Goal: Information Seeking & Learning: Learn about a topic

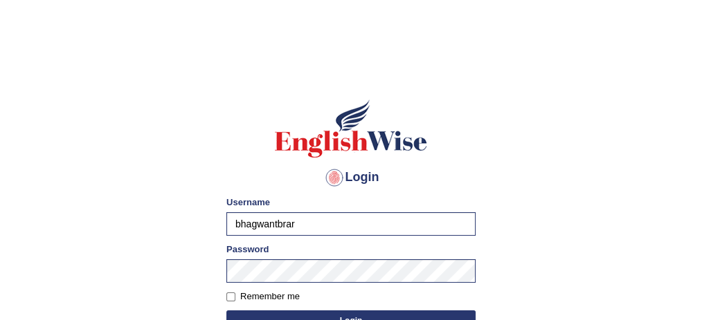
click at [351, 315] on button "Login" at bounding box center [350, 321] width 249 height 21
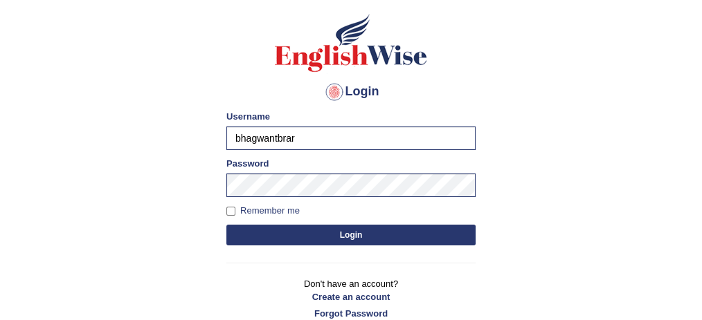
scroll to position [92, 0]
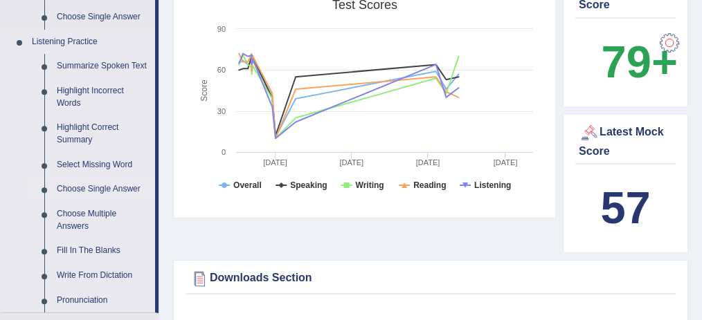
scroll to position [599, 0]
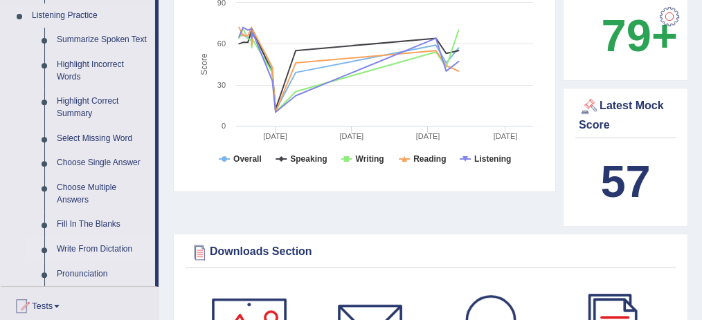
click at [104, 247] on link "Write From Dictation" at bounding box center [103, 249] width 104 height 25
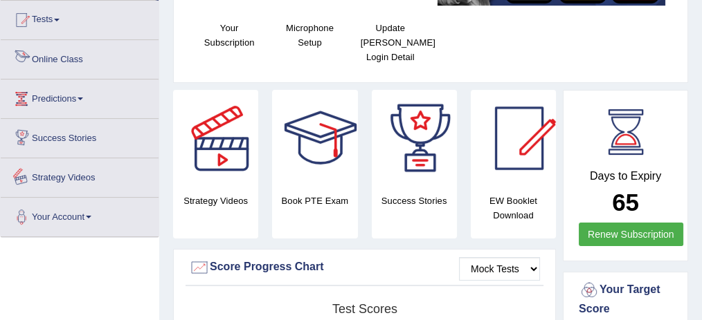
scroll to position [385, 0]
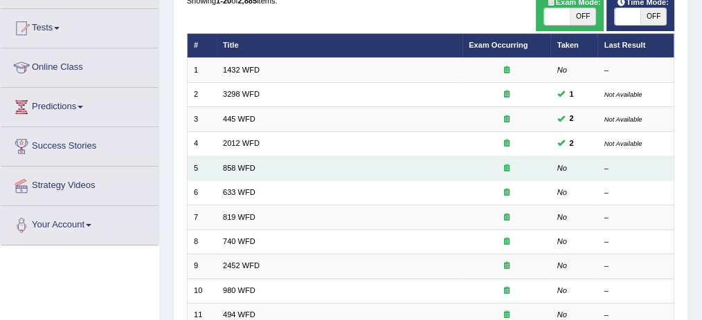
scroll to position [138, 0]
click at [242, 166] on link "858 WFD" at bounding box center [239, 168] width 33 height 8
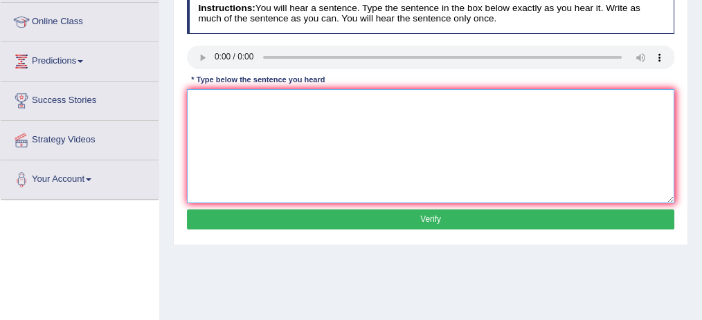
click at [334, 124] on textarea at bounding box center [431, 146] width 488 height 114
click at [320, 101] on textarea "The year when the ship of artifacts the historians." at bounding box center [431, 146] width 488 height 114
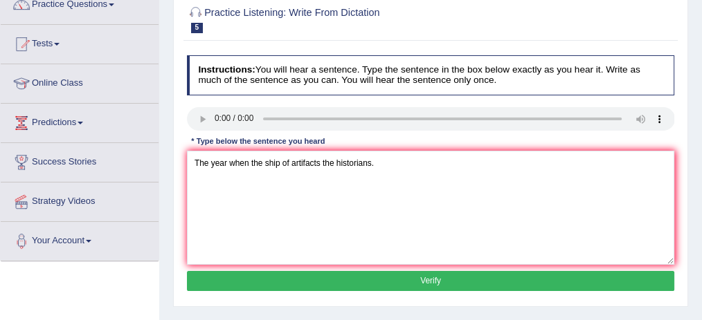
scroll to position [138, 0]
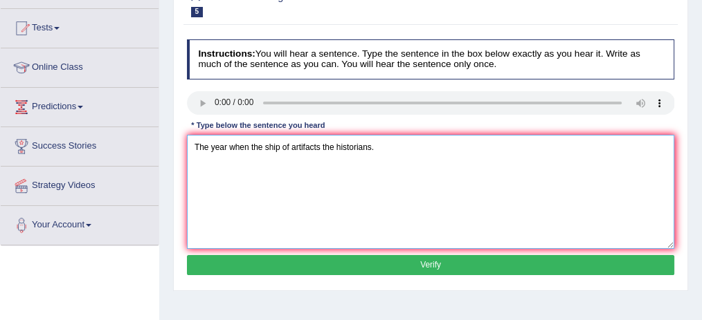
click at [320, 144] on textarea "The year when the ship of artifacts the historians." at bounding box center [431, 192] width 488 height 114
click at [332, 149] on textarea "The year when the ship of artifacts the historians." at bounding box center [431, 192] width 488 height 114
click at [288, 149] on textarea "The year when the ship of artifacts discovered the historians." at bounding box center [431, 192] width 488 height 114
click at [225, 147] on textarea "The year when the ship of some artifacts discovered the historians." at bounding box center [431, 192] width 488 height 114
click at [449, 148] on textarea "The year when the ship of some artifacts discovered the historians." at bounding box center [431, 192] width 488 height 114
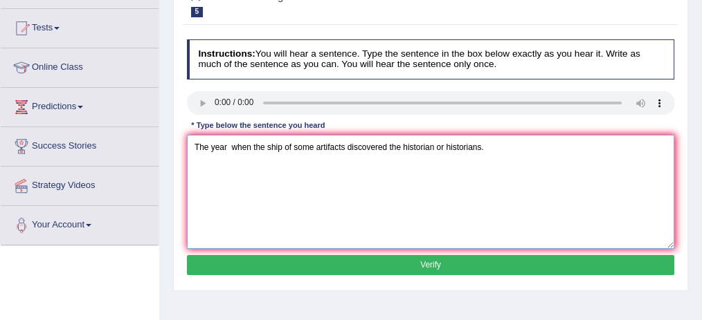
type textarea "The year when the ship of some artifacts discovered the historian or historians."
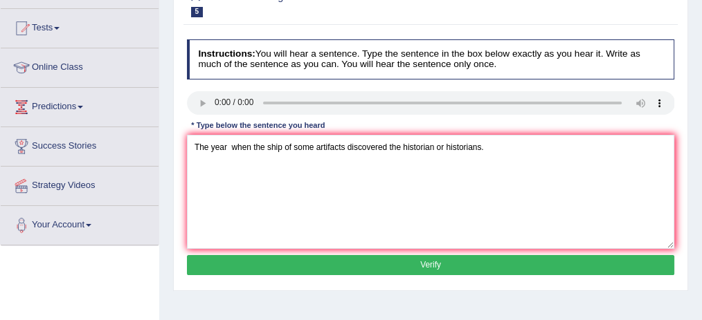
click at [437, 266] on button "Verify" at bounding box center [431, 265] width 488 height 20
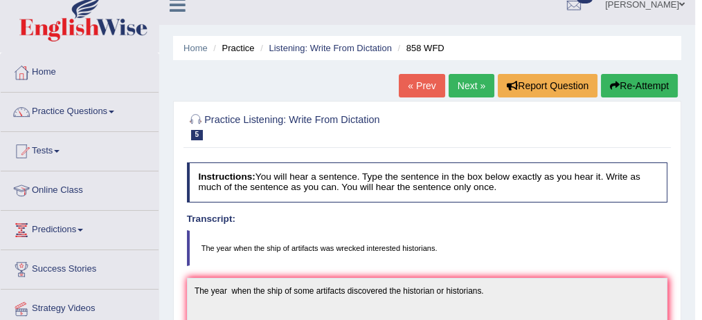
scroll to position [0, 0]
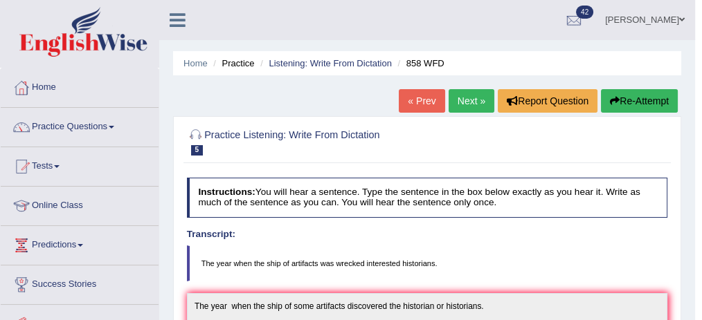
click at [626, 102] on button "Re-Attempt" at bounding box center [639, 101] width 77 height 24
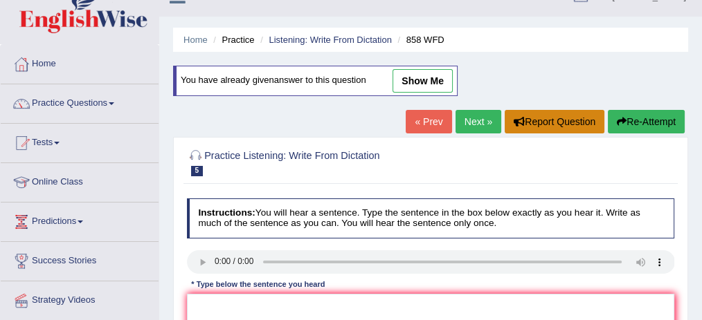
scroll to position [22, 0]
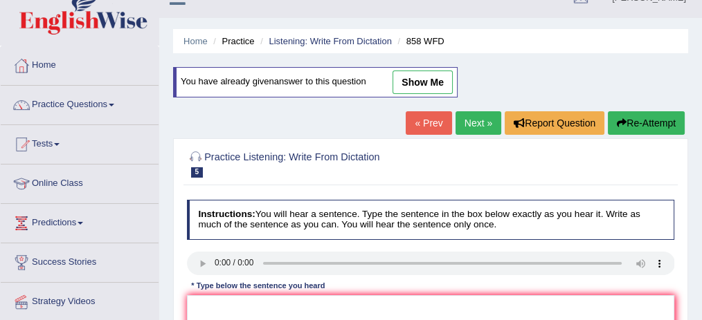
drag, startPoint x: 468, startPoint y: 120, endPoint x: 448, endPoint y: 110, distance: 22.0
click at [468, 120] on link "Next »" at bounding box center [478, 123] width 46 height 24
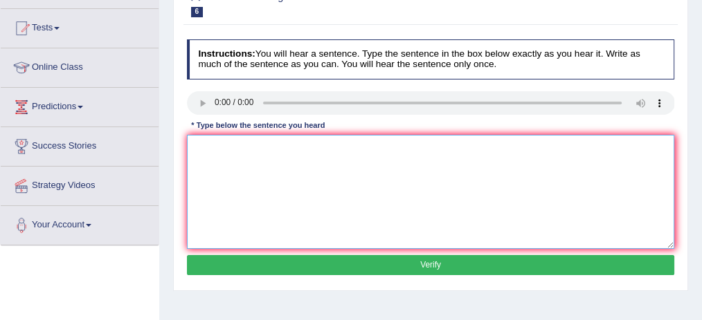
drag, startPoint x: 211, startPoint y: 162, endPoint x: 218, endPoint y: 161, distance: 7.0
click at [215, 162] on textarea at bounding box center [431, 192] width 488 height 114
click at [288, 145] on textarea "Research shows that" at bounding box center [431, 192] width 488 height 114
drag, startPoint x: 266, startPoint y: 149, endPoint x: 198, endPoint y: 148, distance: 68.5
click at [198, 148] on textarea "Research shows that exercise makes us feel better." at bounding box center [431, 192] width 488 height 114
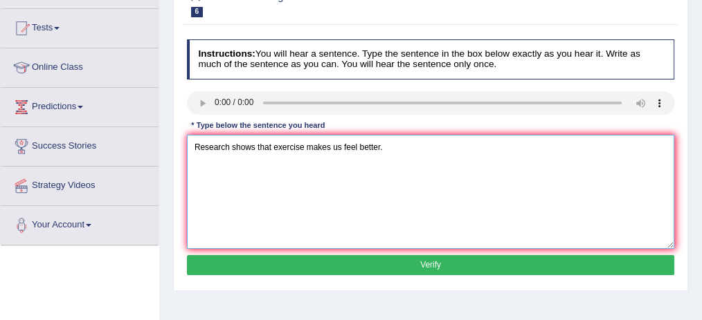
click at [198, 164] on textarea "Research shows that exercise makes us feel better." at bounding box center [431, 192] width 488 height 114
click at [304, 147] on textarea "Research shows that exercise makes us feel better." at bounding box center [431, 192] width 488 height 114
drag, startPoint x: 307, startPoint y: 184, endPoint x: 307, endPoint y: 165, distance: 19.4
click at [307, 183] on textarea "Research shows that exercise makes us feel better." at bounding box center [431, 192] width 488 height 114
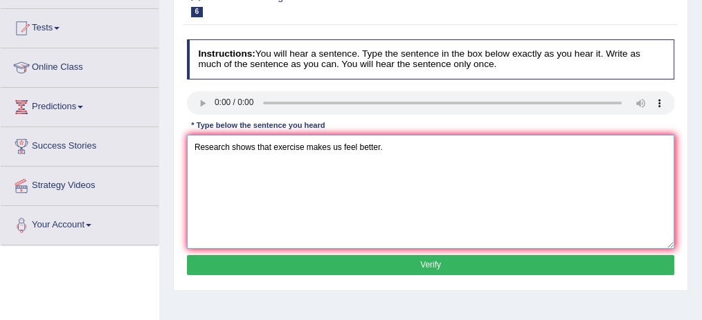
click at [302, 143] on textarea "Research shows that exercise makes us feel better." at bounding box center [431, 192] width 488 height 114
click at [198, 148] on textarea "Research shows that exercise and exercising makes us feel better." at bounding box center [431, 192] width 488 height 114
click at [203, 156] on textarea "Research shows that exercise and exercising makes us feel better." at bounding box center [431, 192] width 488 height 114
type textarea "Research shows that exercise and exercising makes us feel better."
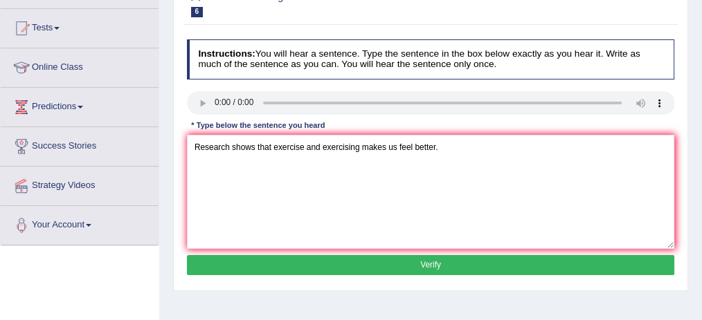
click at [430, 259] on button "Verify" at bounding box center [431, 265] width 488 height 20
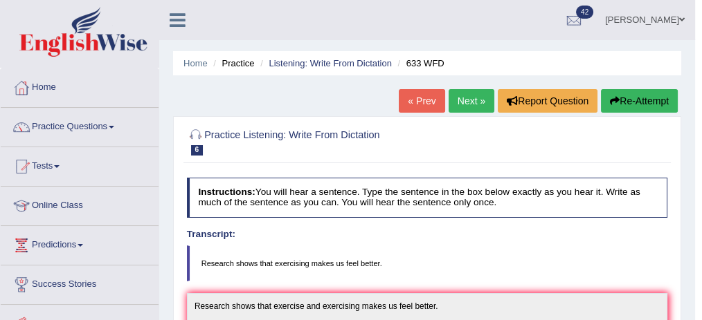
click at [458, 104] on link "Next »" at bounding box center [471, 101] width 46 height 24
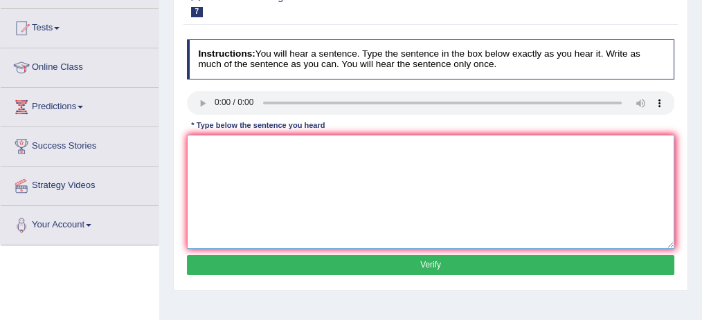
click at [230, 143] on textarea at bounding box center [431, 192] width 488 height 114
drag, startPoint x: 221, startPoint y: 149, endPoint x: 208, endPoint y: 152, distance: 14.0
click at [208, 152] on textarea "paab to co gro theo theru lice" at bounding box center [431, 192] width 488 height 114
click at [206, 179] on textarea "paab to co gro theo theru lice" at bounding box center [431, 192] width 488 height 114
type textarea "paab to co gro theo theru lice"
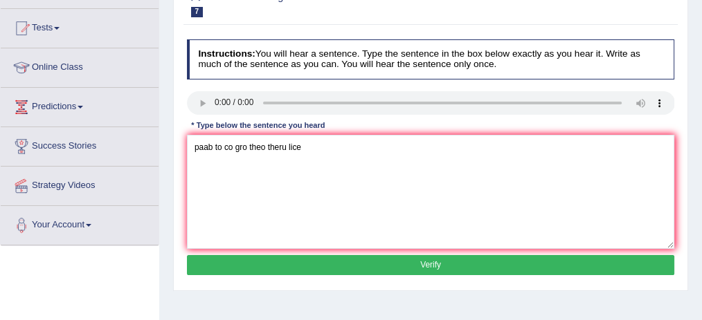
click at [289, 255] on button "Verify" at bounding box center [431, 265] width 488 height 20
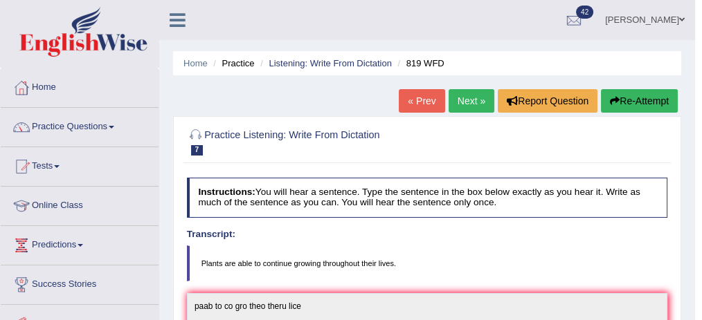
click at [476, 99] on link "Next »" at bounding box center [471, 101] width 46 height 24
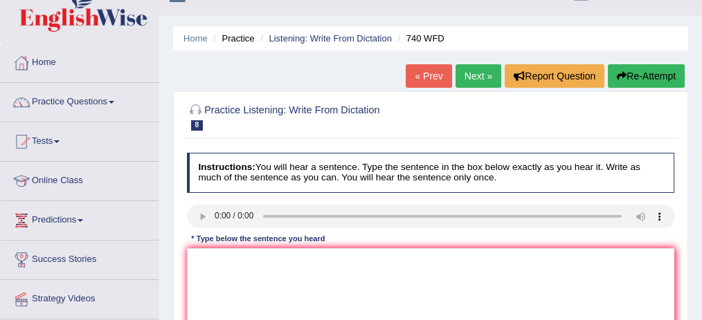
scroll to position [46, 0]
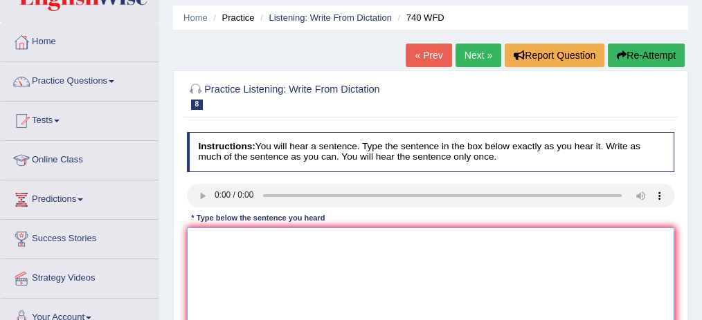
click at [212, 243] on textarea at bounding box center [431, 285] width 488 height 114
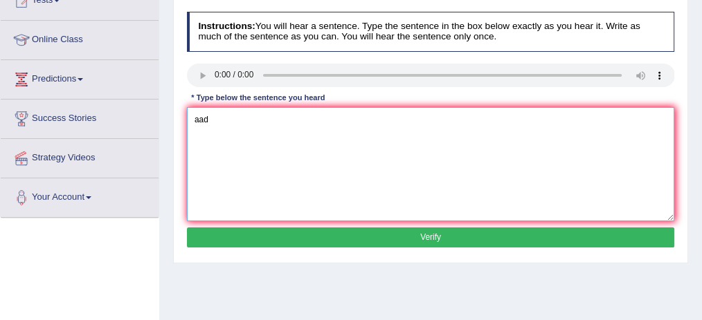
scroll to position [230, 0]
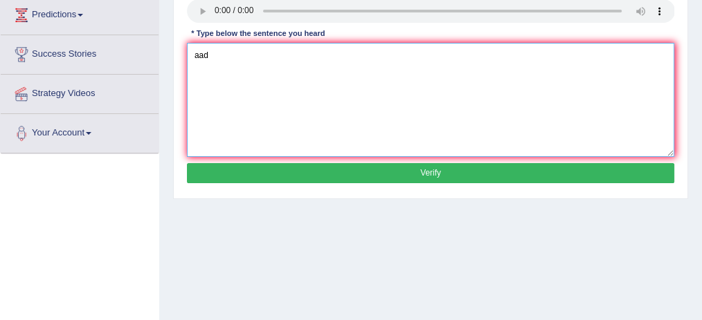
type textarea "aad"
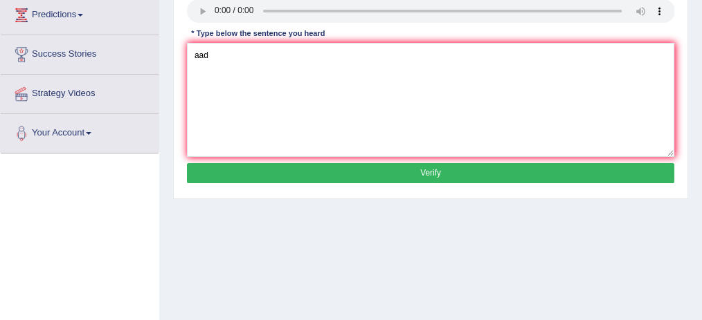
click at [260, 166] on button "Verify" at bounding box center [431, 173] width 488 height 20
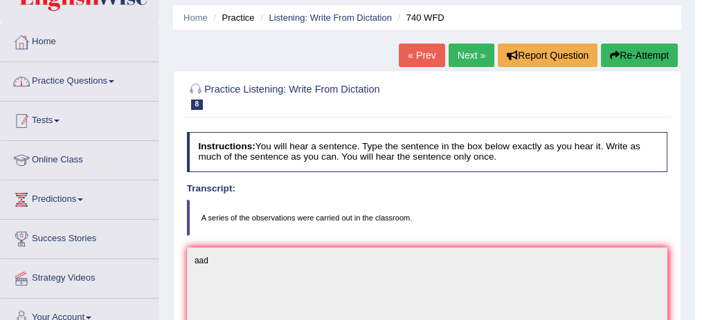
scroll to position [0, 0]
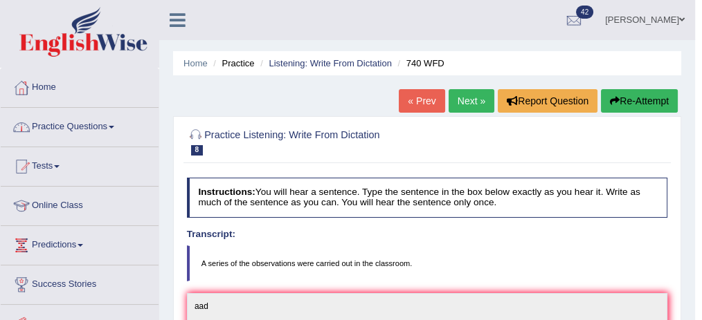
click at [113, 128] on link "Practice Questions" at bounding box center [80, 125] width 158 height 35
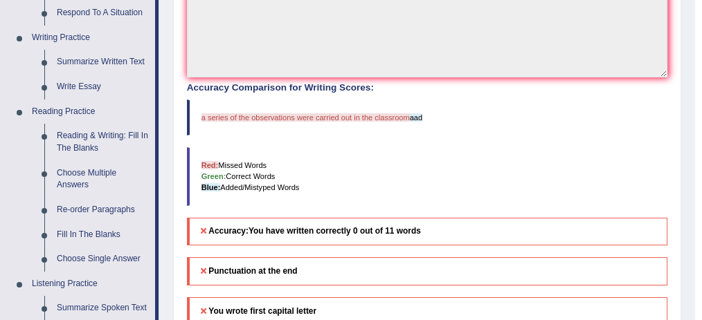
scroll to position [369, 0]
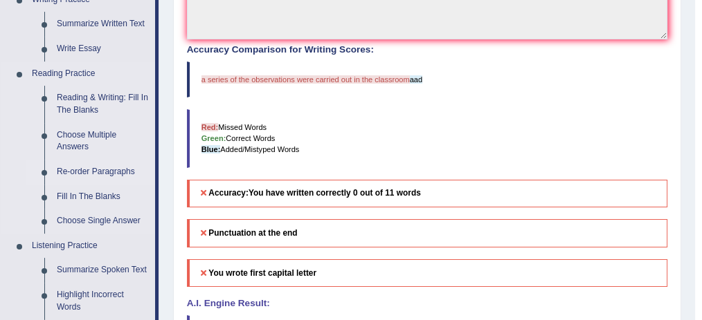
click at [109, 189] on link "Fill In The Blanks" at bounding box center [103, 197] width 104 height 25
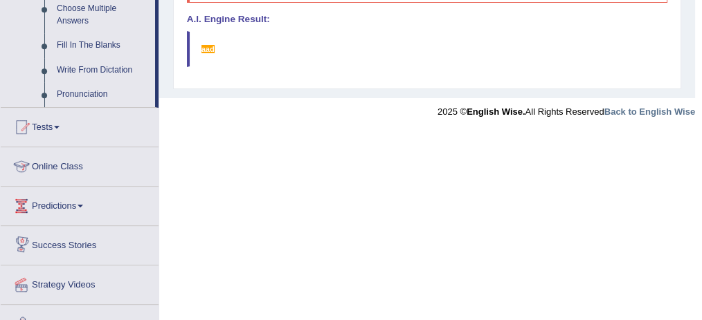
scroll to position [704, 0]
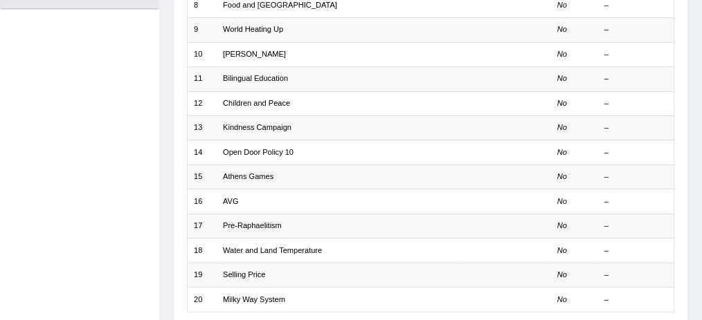
scroll to position [471, 0]
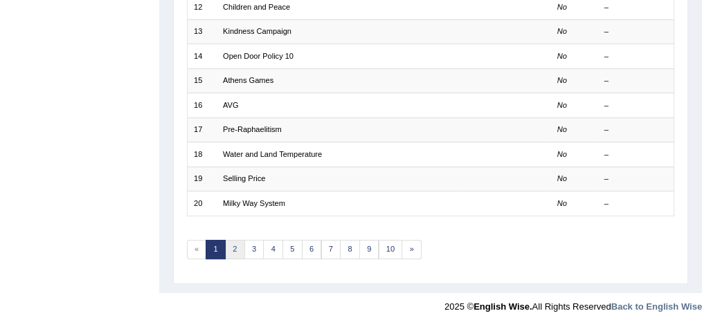
click at [235, 246] on link "2" at bounding box center [235, 249] width 20 height 19
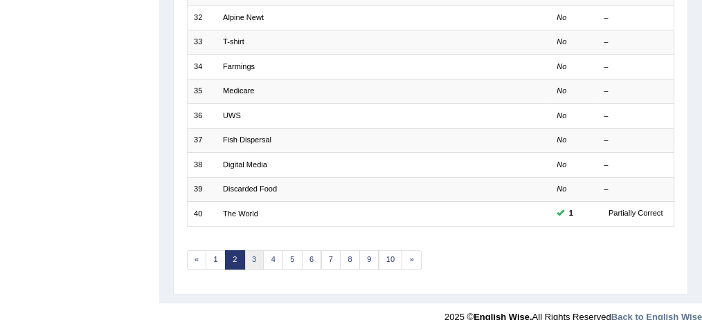
click at [250, 250] on link "3" at bounding box center [254, 259] width 20 height 19
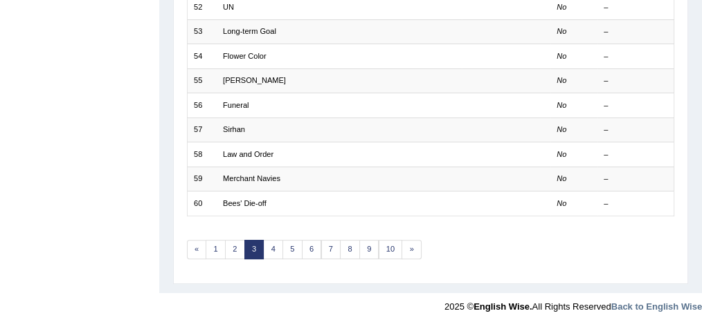
click at [266, 244] on link "4" at bounding box center [273, 249] width 20 height 19
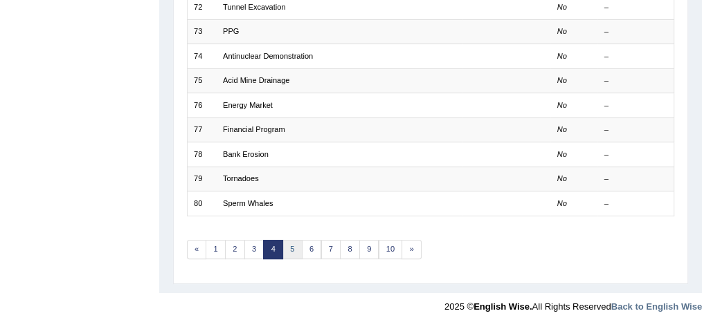
click at [284, 247] on link "5" at bounding box center [292, 249] width 20 height 19
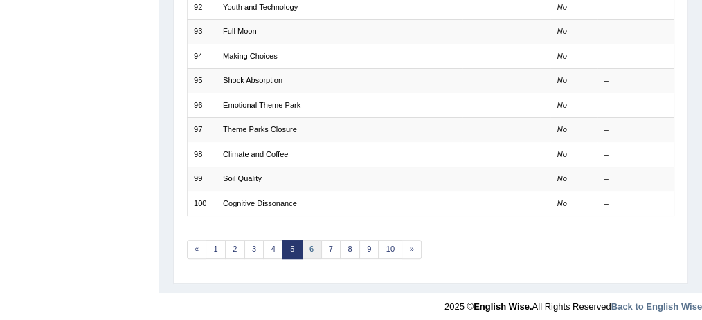
click at [303, 245] on link "6" at bounding box center [312, 249] width 20 height 19
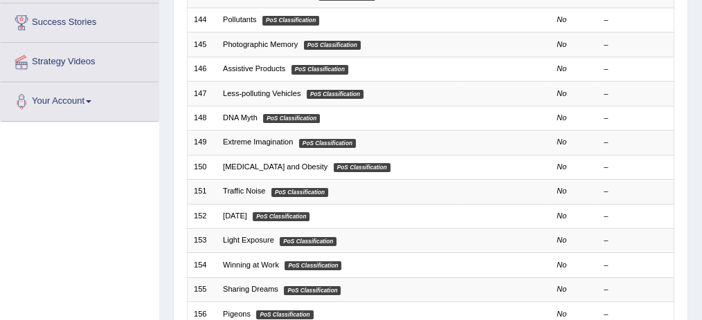
scroll to position [471, 0]
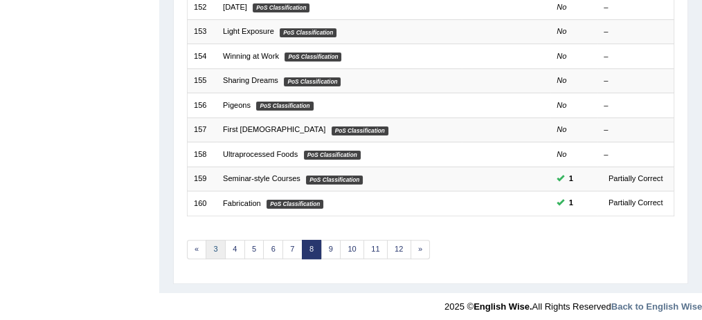
click at [219, 242] on link "3" at bounding box center [216, 249] width 20 height 19
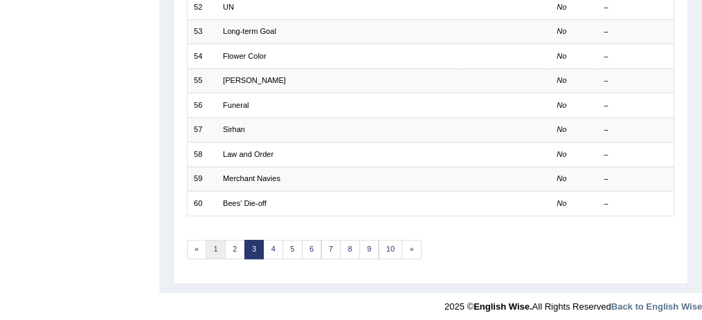
click at [218, 246] on link "1" at bounding box center [216, 249] width 20 height 19
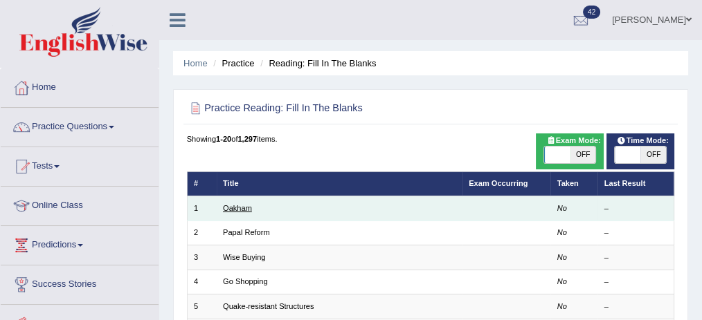
click at [242, 209] on link "Oakham" at bounding box center [237, 208] width 29 height 8
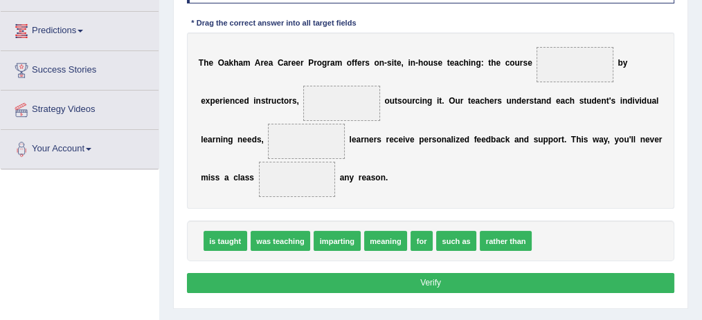
scroll to position [230, 0]
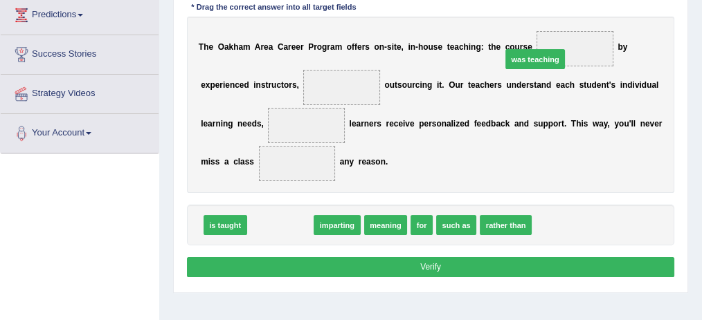
drag, startPoint x: 292, startPoint y: 221, endPoint x: 592, endPoint y: 26, distance: 358.1
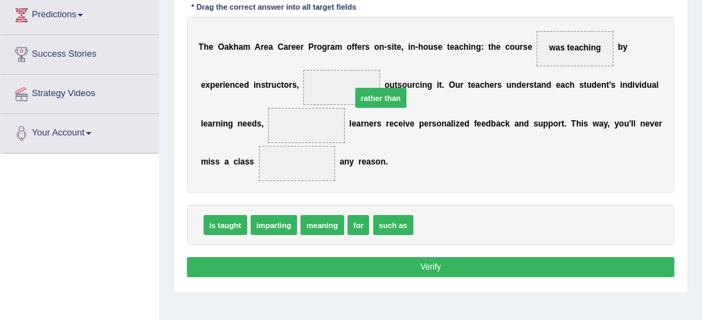
drag, startPoint x: 437, startPoint y: 223, endPoint x: 364, endPoint y: 73, distance: 166.2
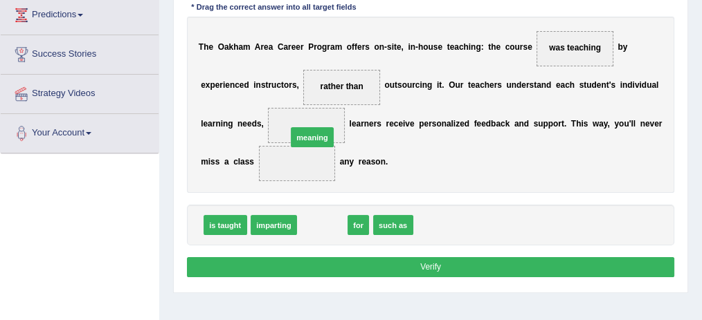
drag, startPoint x: 329, startPoint y: 223, endPoint x: 316, endPoint y: 107, distance: 116.2
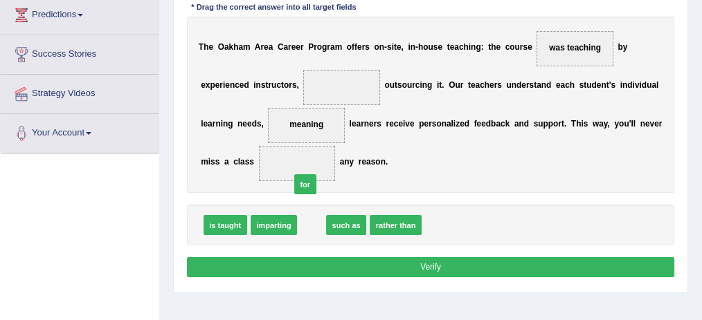
drag, startPoint x: 312, startPoint y: 224, endPoint x: 303, endPoint y: 158, distance: 65.7
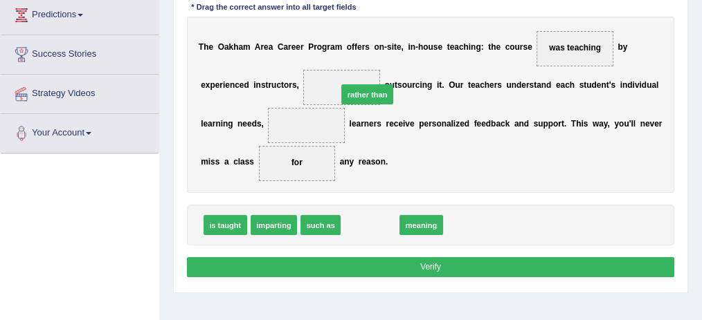
drag, startPoint x: 363, startPoint y: 221, endPoint x: 360, endPoint y: 68, distance: 153.7
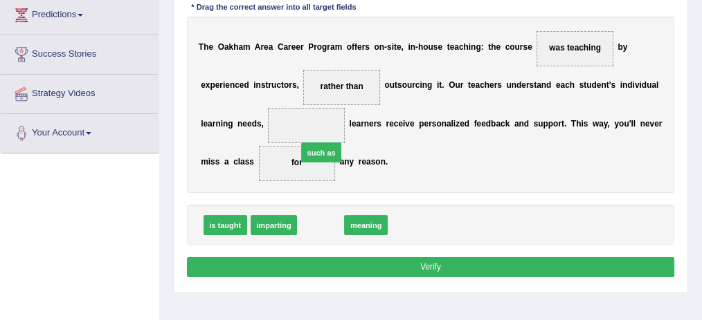
drag, startPoint x: 322, startPoint y: 223, endPoint x: 319, endPoint y: 118, distance: 105.2
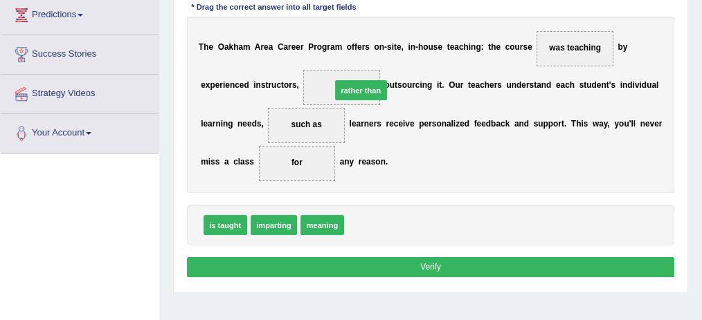
drag, startPoint x: 372, startPoint y: 222, endPoint x: 358, endPoint y: 63, distance: 159.8
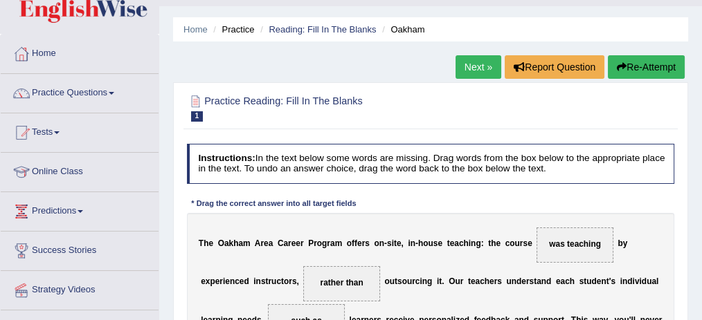
scroll to position [0, 0]
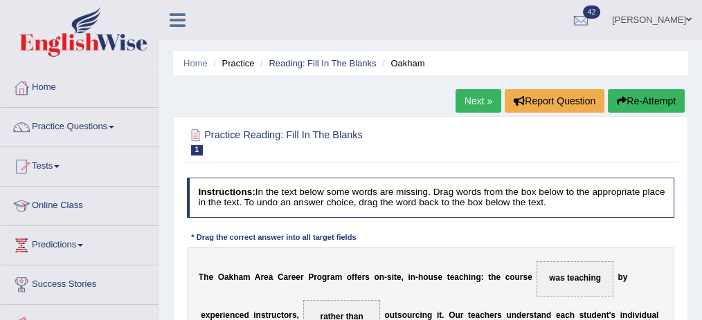
click at [626, 93] on button "Re-Attempt" at bounding box center [646, 101] width 77 height 24
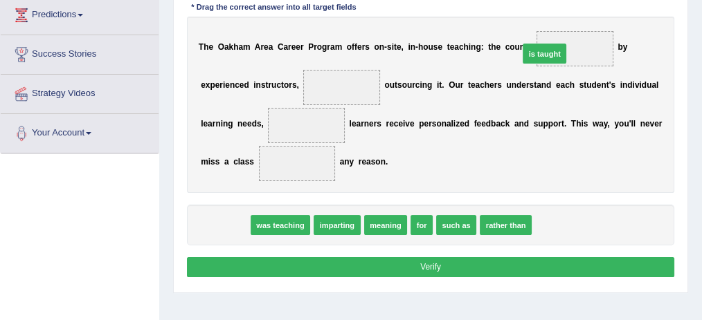
drag, startPoint x: 222, startPoint y: 221, endPoint x: 598, endPoint y: 19, distance: 426.3
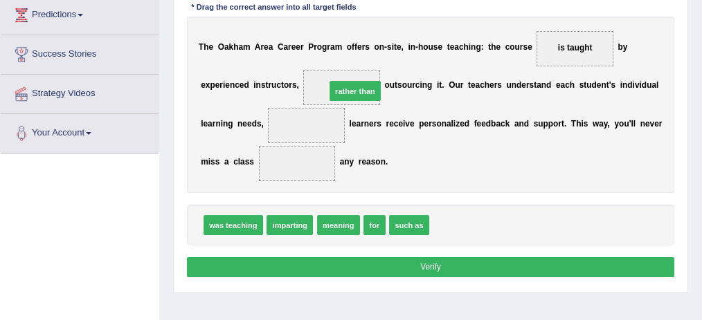
drag, startPoint x: 432, startPoint y: 192, endPoint x: 331, endPoint y: 65, distance: 162.4
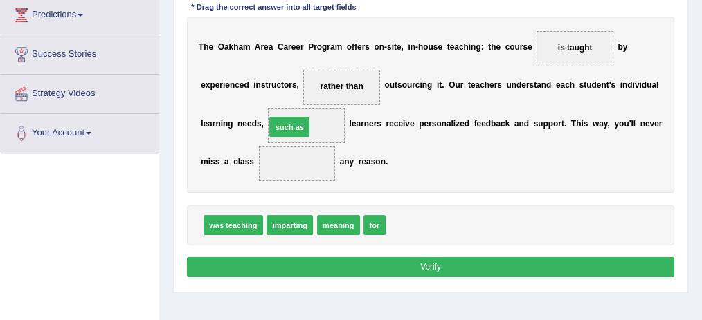
drag, startPoint x: 414, startPoint y: 226, endPoint x: 274, endPoint y: 110, distance: 182.3
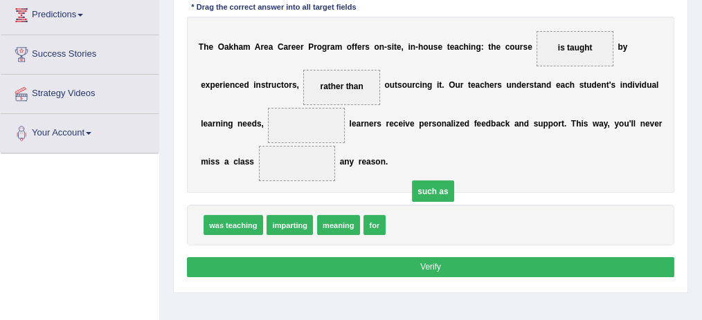
drag, startPoint x: 311, startPoint y: 120, endPoint x: 459, endPoint y: 217, distance: 177.9
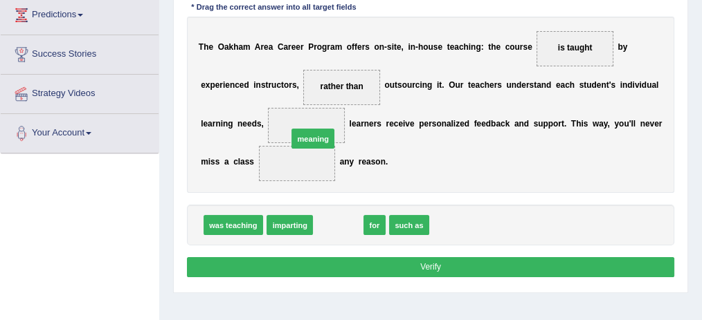
drag, startPoint x: 335, startPoint y: 224, endPoint x: 305, endPoint y: 122, distance: 106.6
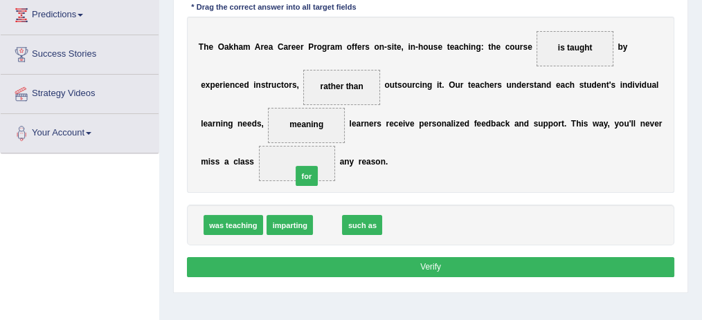
drag, startPoint x: 329, startPoint y: 221, endPoint x: 304, endPoint y: 163, distance: 62.6
click at [385, 260] on button "Verify" at bounding box center [431, 267] width 488 height 20
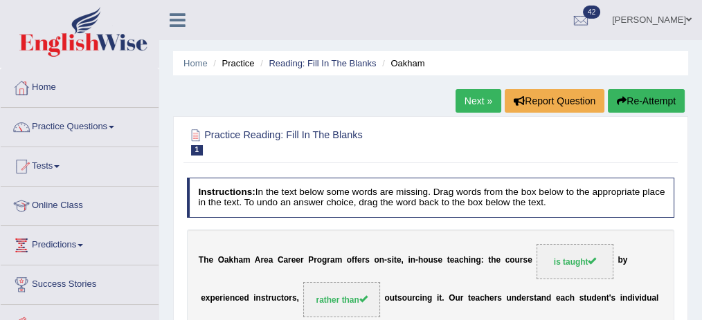
click at [482, 98] on link "Next »" at bounding box center [478, 101] width 46 height 24
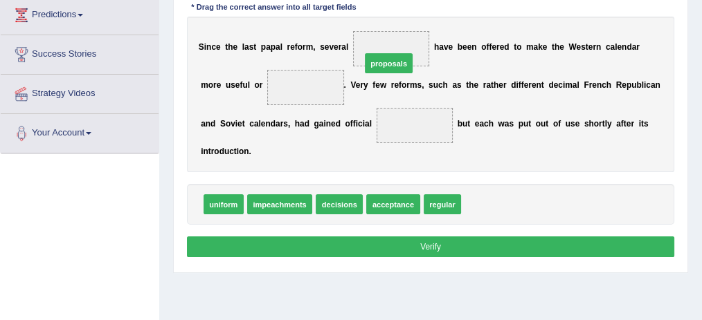
drag, startPoint x: 506, startPoint y: 198, endPoint x: 387, endPoint y: 23, distance: 211.7
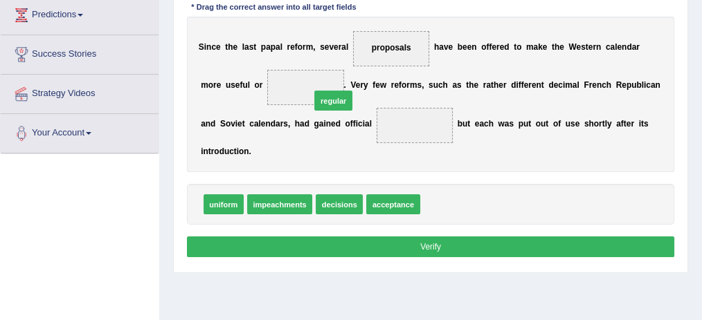
drag, startPoint x: 443, startPoint y: 201, endPoint x: 313, endPoint y: 75, distance: 180.1
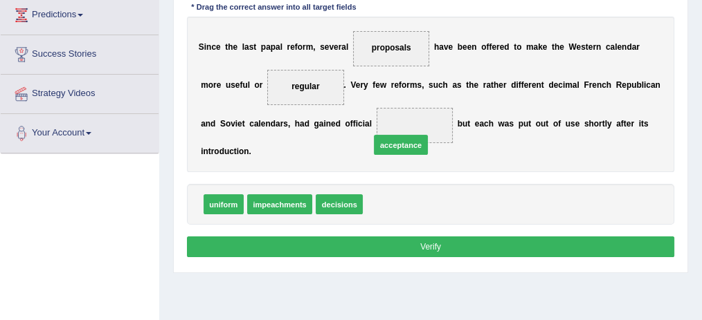
drag, startPoint x: 401, startPoint y: 201, endPoint x: 417, endPoint y: 116, distance: 86.0
click at [408, 237] on button "Verify" at bounding box center [431, 247] width 488 height 20
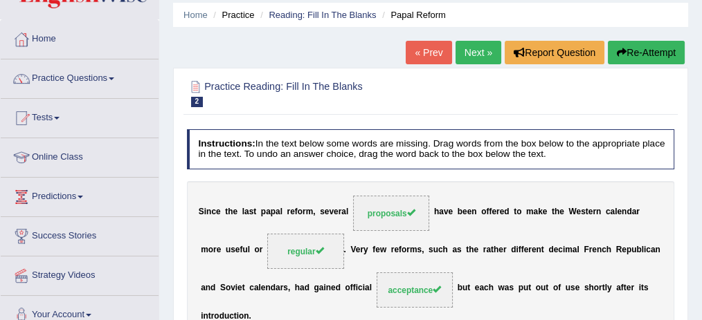
scroll to position [46, 0]
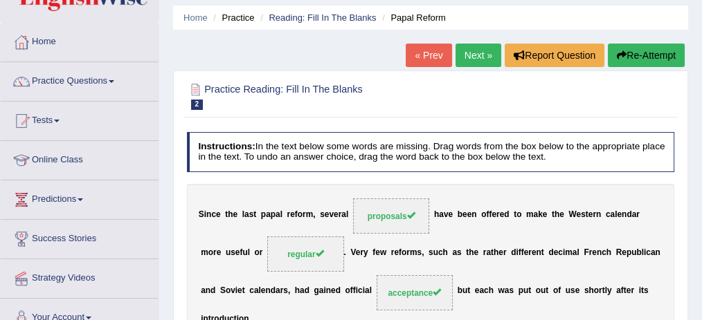
drag, startPoint x: 462, startPoint y: 51, endPoint x: 452, endPoint y: 47, distance: 10.3
click at [462, 51] on link "Next »" at bounding box center [478, 56] width 46 height 24
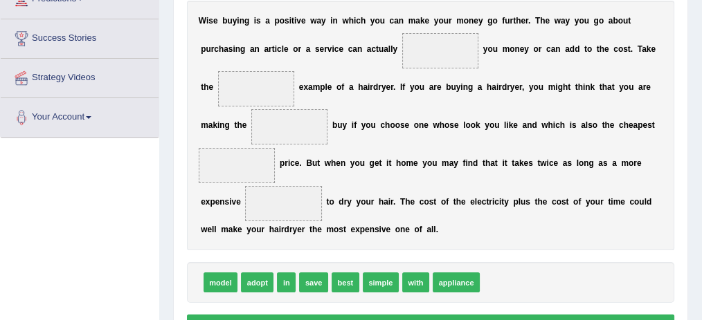
scroll to position [230, 0]
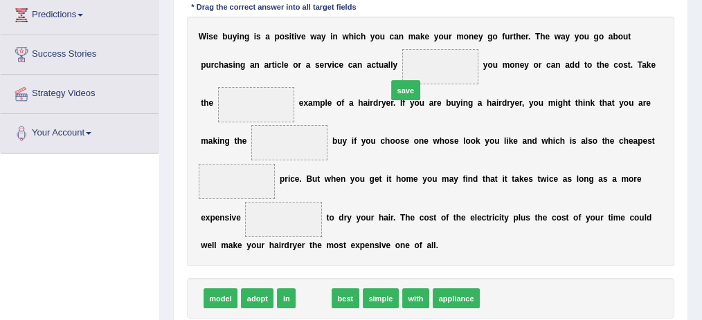
drag, startPoint x: 317, startPoint y: 298, endPoint x: 425, endPoint y: 53, distance: 268.3
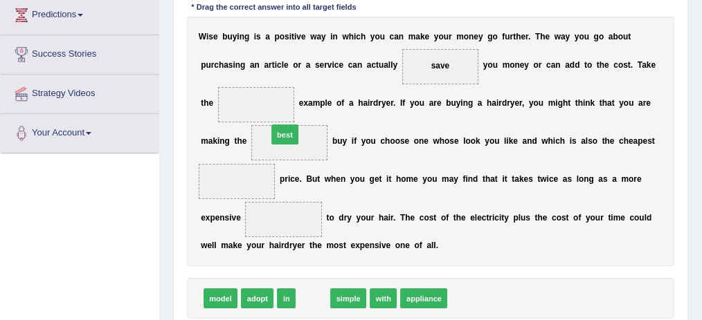
drag, startPoint x: 313, startPoint y: 275, endPoint x: 271, endPoint y: 85, distance: 195.1
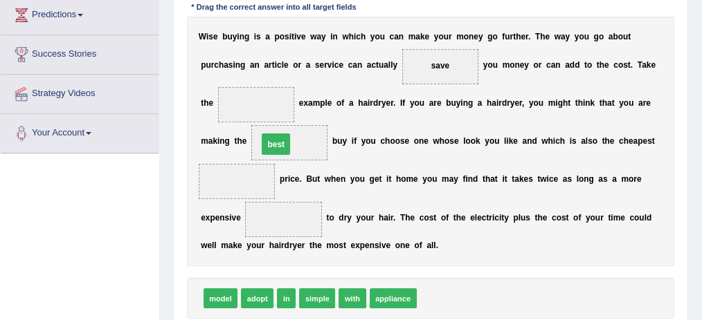
drag, startPoint x: 252, startPoint y: 101, endPoint x: 275, endPoint y: 148, distance: 52.6
drag, startPoint x: 268, startPoint y: 140, endPoint x: 286, endPoint y: 134, distance: 19.9
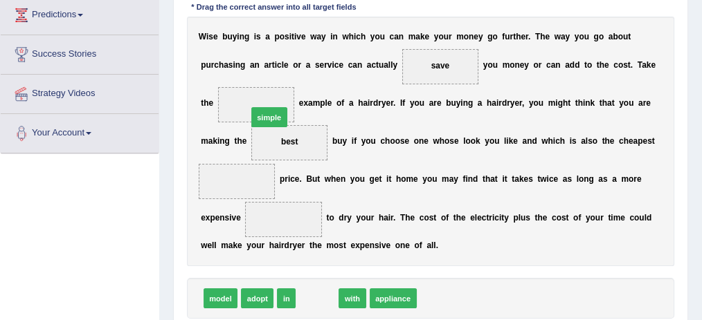
drag, startPoint x: 318, startPoint y: 296, endPoint x: 261, endPoint y: 82, distance: 221.9
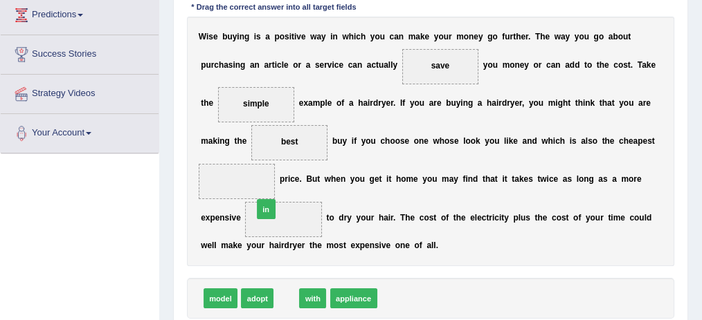
drag, startPoint x: 285, startPoint y: 297, endPoint x: 252, endPoint y: 176, distance: 125.6
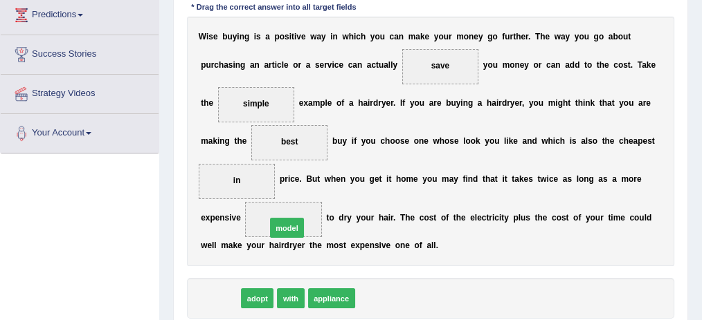
drag, startPoint x: 221, startPoint y: 292, endPoint x: 300, endPoint y: 207, distance: 115.6
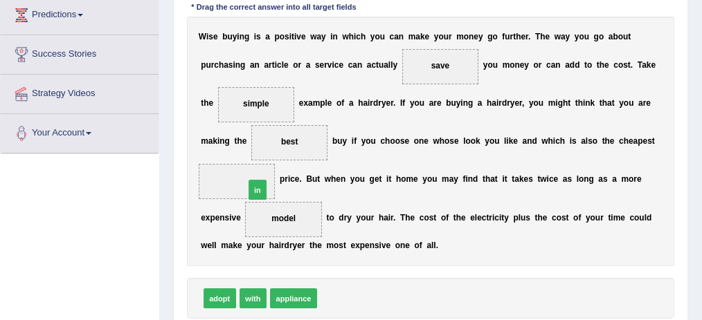
drag, startPoint x: 325, startPoint y: 293, endPoint x: 237, endPoint y: 159, distance: 159.9
drag, startPoint x: 329, startPoint y: 292, endPoint x: 307, endPoint y: 118, distance: 175.0
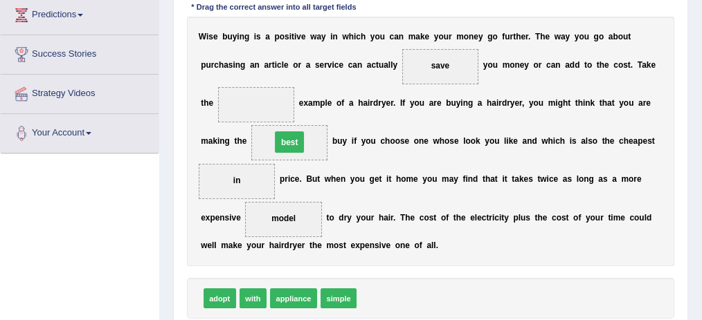
click at [307, 118] on div "W i s e b u y i n g i s a p o s i t i v e w a y i n w h i c h y o u c a n m a k…" at bounding box center [431, 142] width 488 height 250
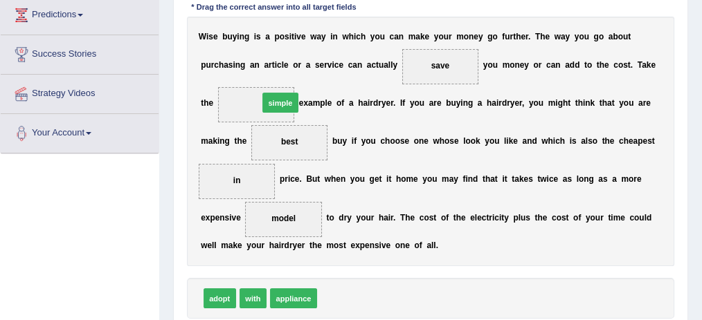
drag, startPoint x: 332, startPoint y: 299, endPoint x: 257, endPoint y: 70, distance: 241.1
click at [257, 70] on div "Instructions: In the text below some words are missing. Drag words from the box…" at bounding box center [429, 151] width 493 height 419
drag, startPoint x: 341, startPoint y: 293, endPoint x: 265, endPoint y: 75, distance: 230.2
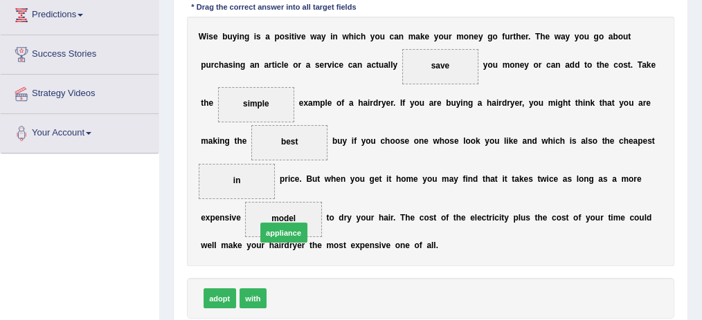
drag, startPoint x: 290, startPoint y: 293, endPoint x: 278, endPoint y: 215, distance: 79.1
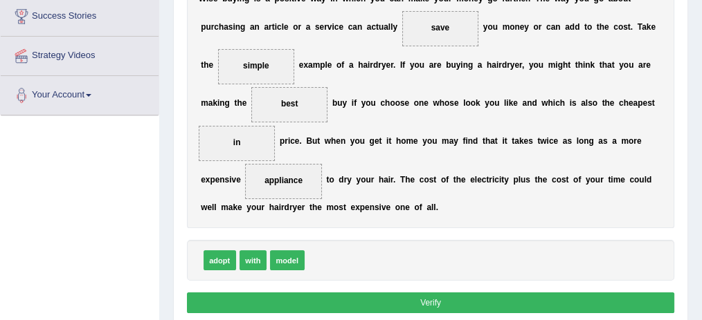
scroll to position [269, 0]
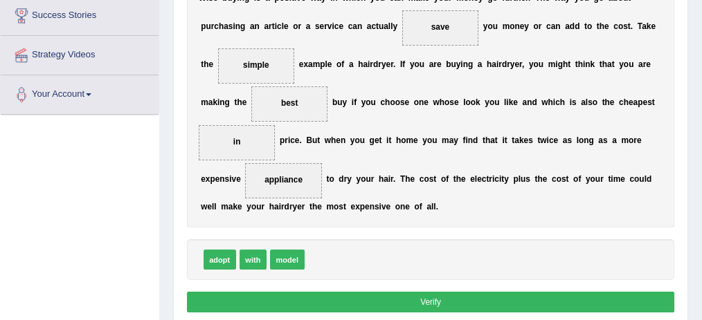
click at [447, 293] on button "Verify" at bounding box center [431, 302] width 488 height 20
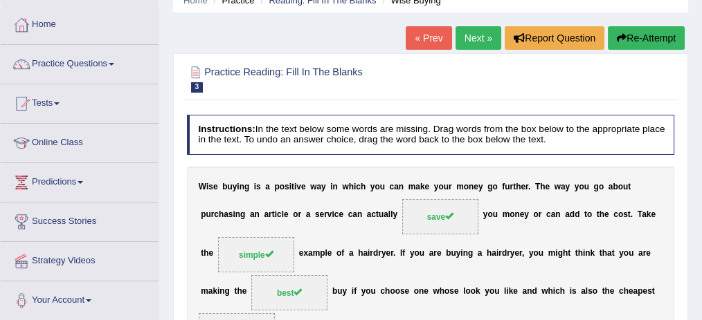
scroll to position [62, 0]
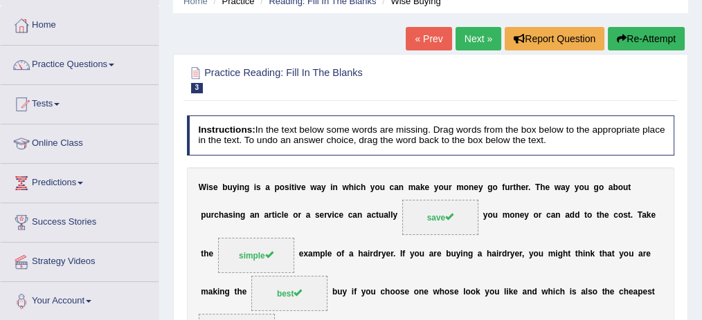
click at [477, 40] on link "Next »" at bounding box center [478, 39] width 46 height 24
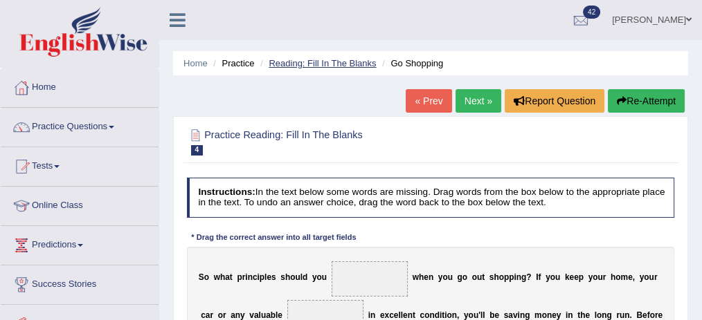
click at [320, 68] on link "Reading: Fill In The Blanks" at bounding box center [321, 63] width 107 height 10
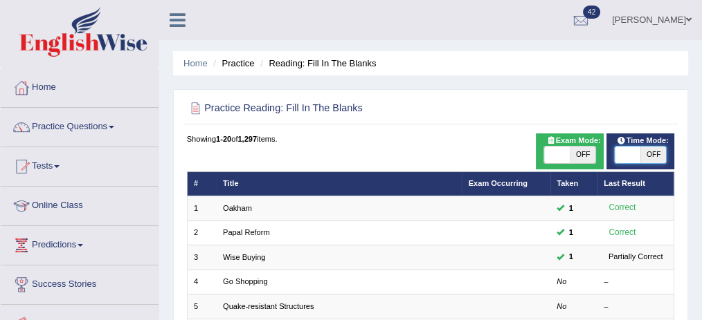
click at [636, 149] on span at bounding box center [627, 155] width 26 height 17
checkbox input "true"
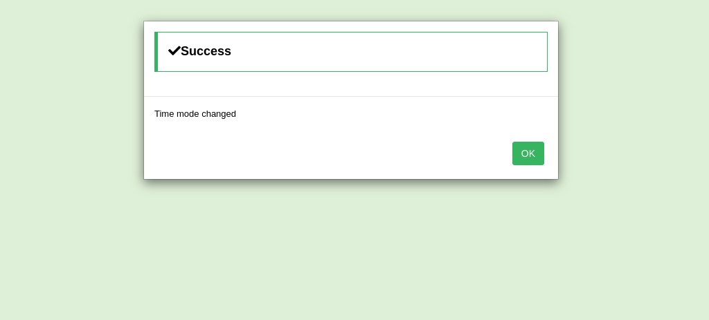
click at [529, 147] on button "OK" at bounding box center [528, 154] width 32 height 24
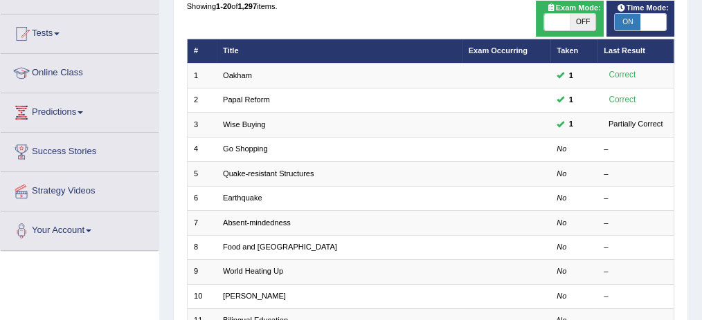
scroll to position [136, 0]
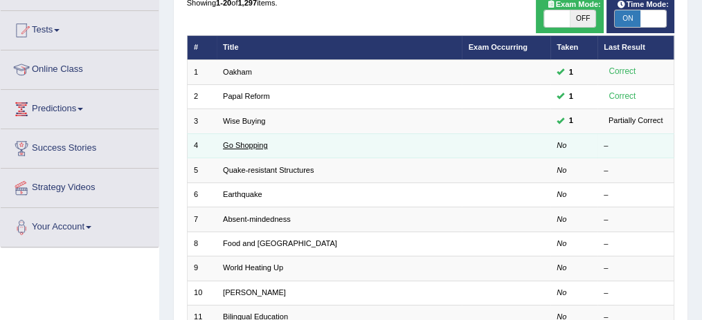
click at [262, 143] on link "Go Shopping" at bounding box center [245, 145] width 45 height 8
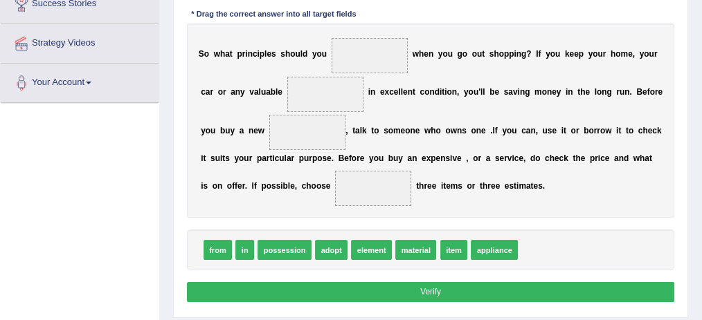
scroll to position [282, 0]
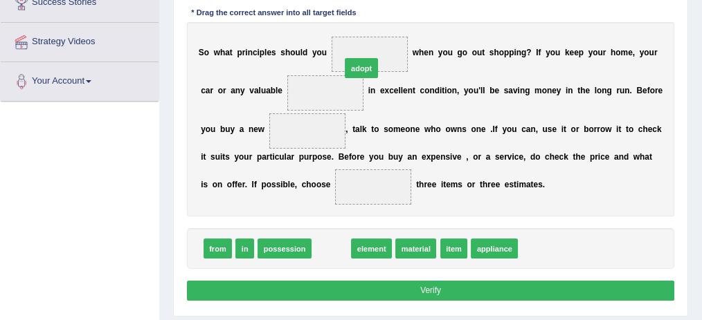
drag, startPoint x: 328, startPoint y: 239, endPoint x: 363, endPoint y: 26, distance: 216.6
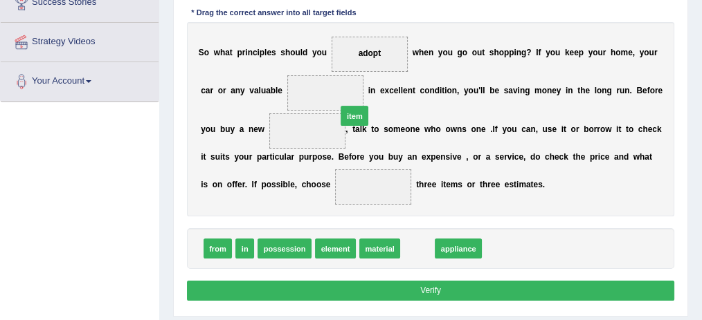
drag, startPoint x: 414, startPoint y: 244, endPoint x: 336, endPoint y: 80, distance: 181.4
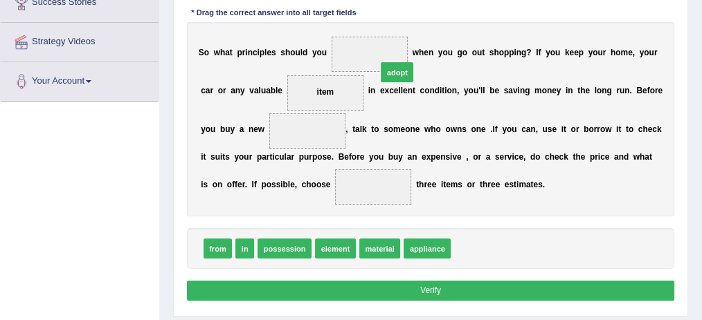
drag, startPoint x: 464, startPoint y: 246, endPoint x: 378, endPoint y: 39, distance: 224.9
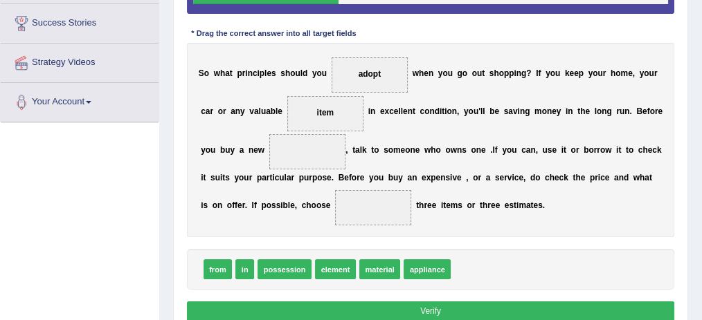
scroll to position [263, 0]
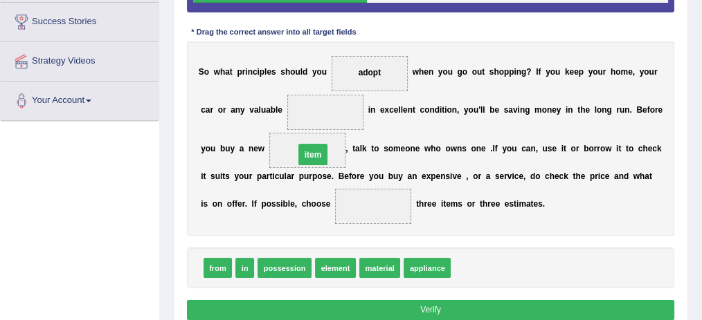
drag, startPoint x: 329, startPoint y: 109, endPoint x: 313, endPoint y: 160, distance: 53.4
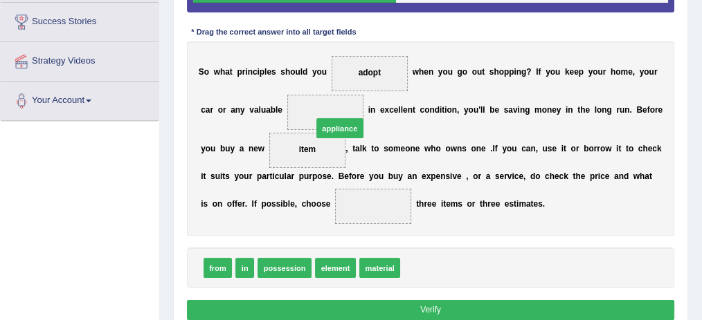
drag, startPoint x: 417, startPoint y: 266, endPoint x: 314, endPoint y: 102, distance: 193.7
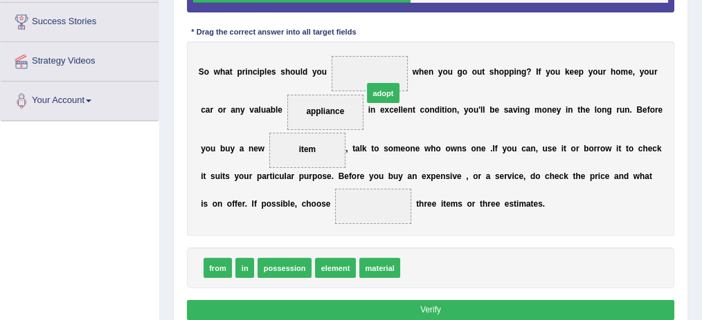
drag, startPoint x: 415, startPoint y: 263, endPoint x: 372, endPoint y: 57, distance: 210.1
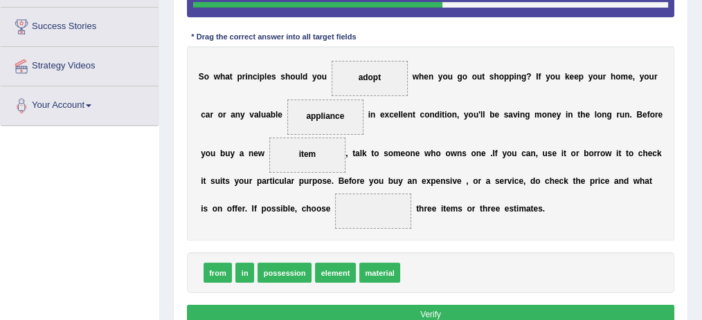
scroll to position [259, 0]
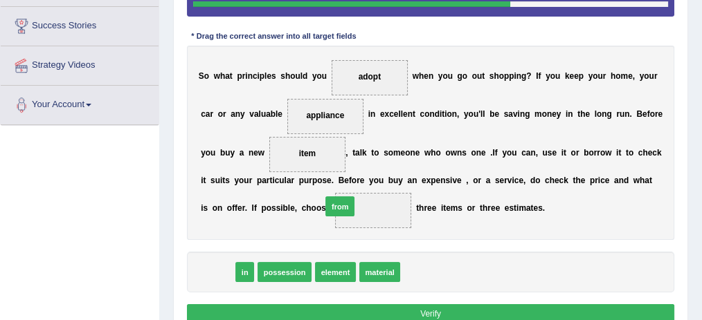
drag, startPoint x: 219, startPoint y: 264, endPoint x: 363, endPoint y: 190, distance: 162.2
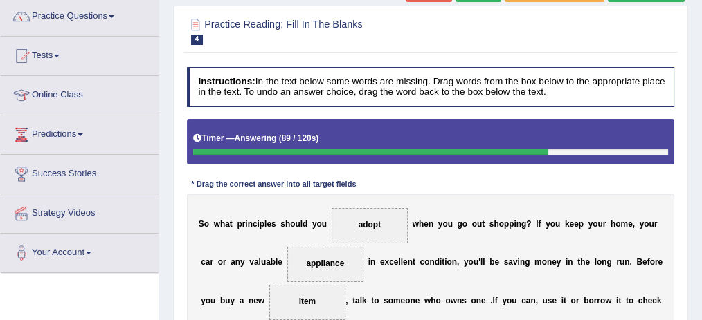
scroll to position [55, 0]
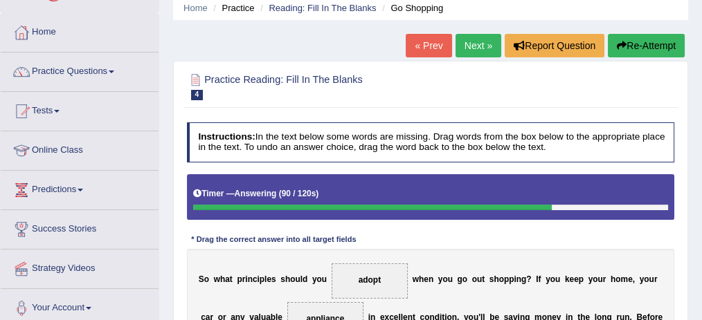
click at [632, 50] on button "Re-Attempt" at bounding box center [646, 46] width 77 height 24
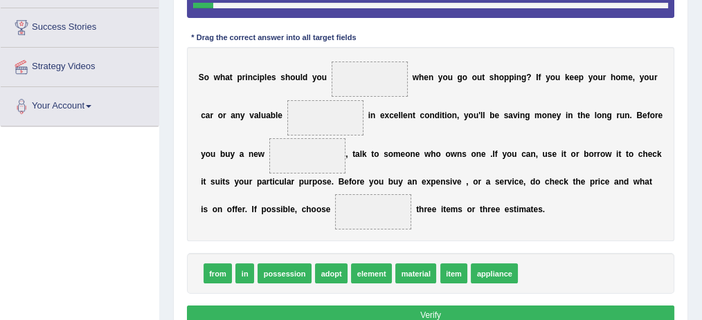
scroll to position [258, 0]
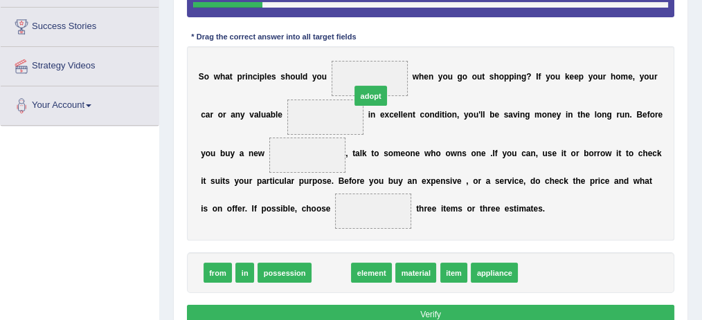
drag, startPoint x: 330, startPoint y: 270, endPoint x: 376, endPoint y: 60, distance: 214.6
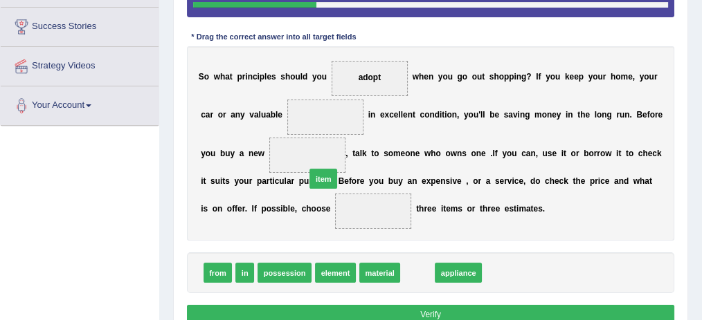
drag, startPoint x: 413, startPoint y: 267, endPoint x: 293, endPoint y: 149, distance: 168.3
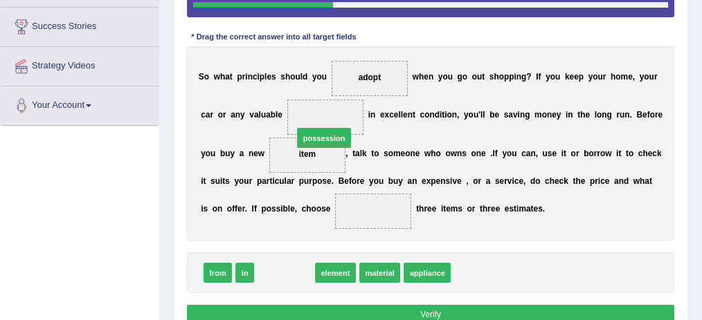
drag, startPoint x: 277, startPoint y: 271, endPoint x: 322, endPoint y: 107, distance: 170.7
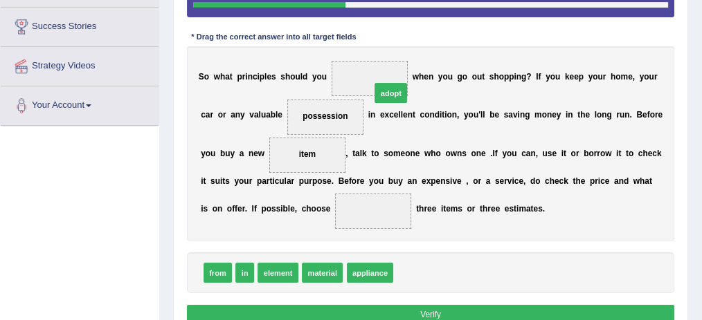
drag, startPoint x: 408, startPoint y: 270, endPoint x: 382, endPoint y: 58, distance: 213.4
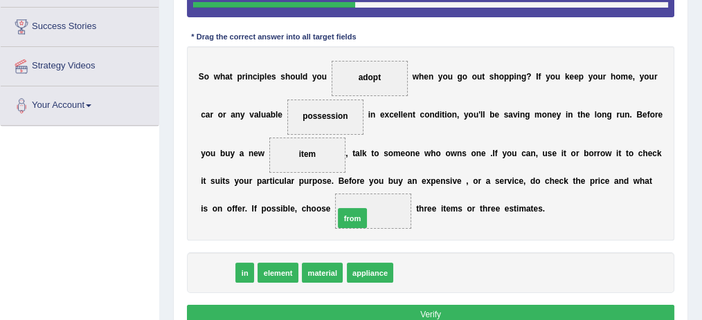
drag, startPoint x: 221, startPoint y: 274, endPoint x: 380, endPoint y: 210, distance: 170.8
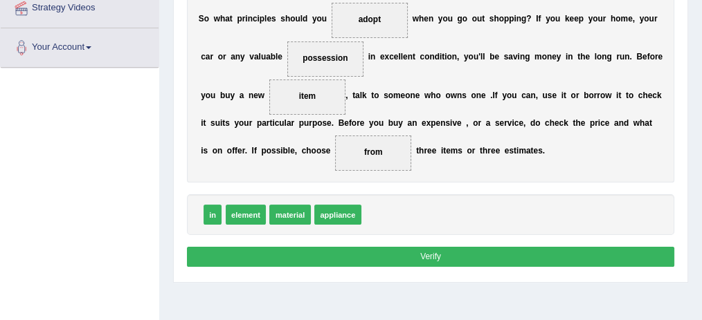
scroll to position [317, 0]
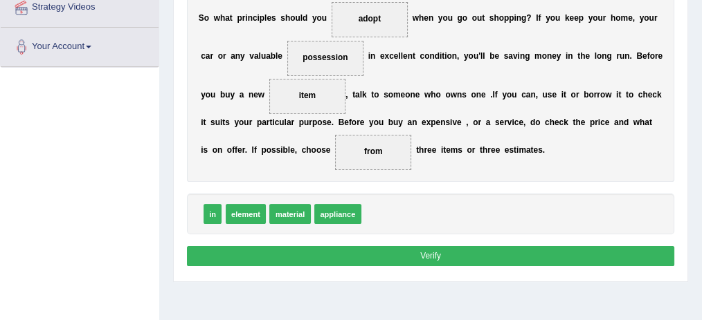
click at [401, 248] on button "Verify" at bounding box center [431, 256] width 488 height 20
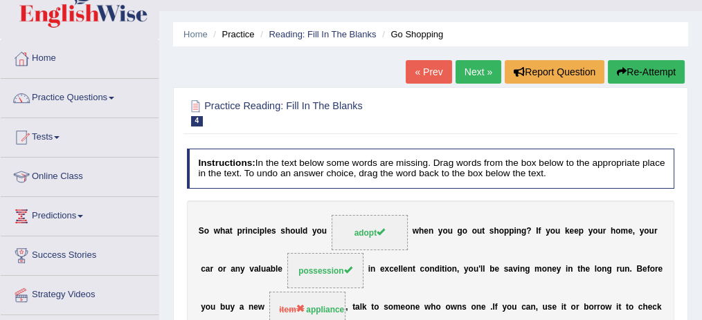
scroll to position [0, 0]
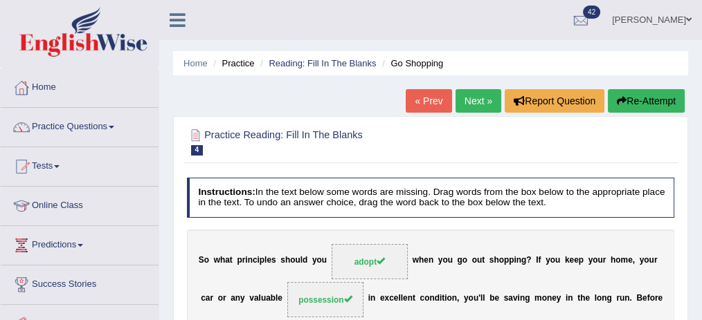
click at [486, 92] on link "Next »" at bounding box center [478, 101] width 46 height 24
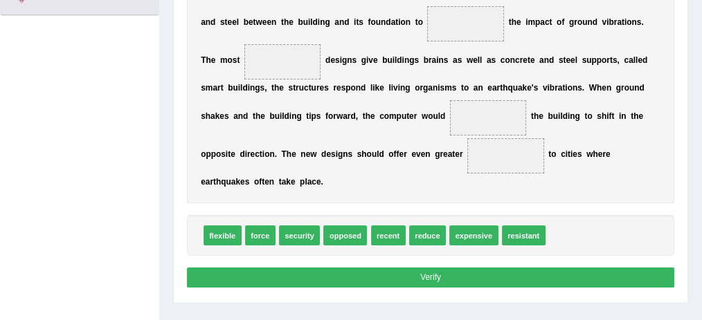
scroll to position [322, 0]
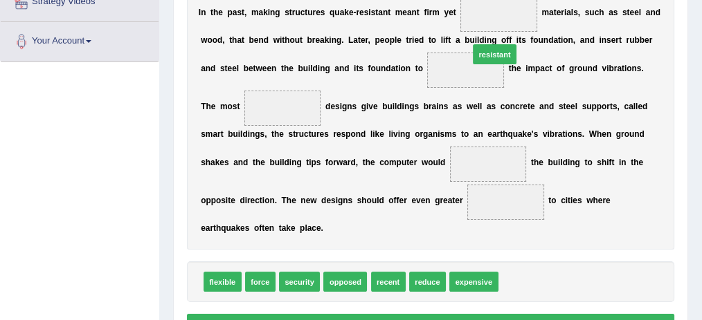
drag, startPoint x: 522, startPoint y: 275, endPoint x: 489, endPoint y: 9, distance: 267.8
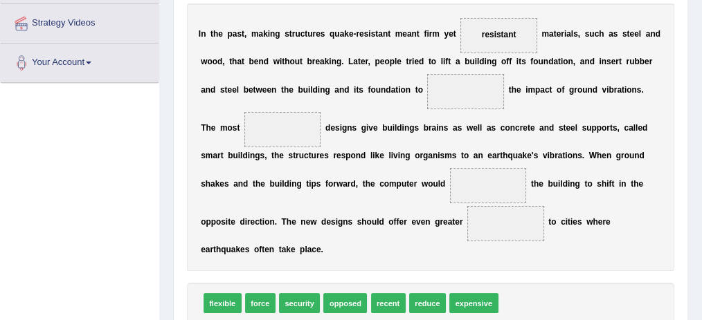
scroll to position [302, 0]
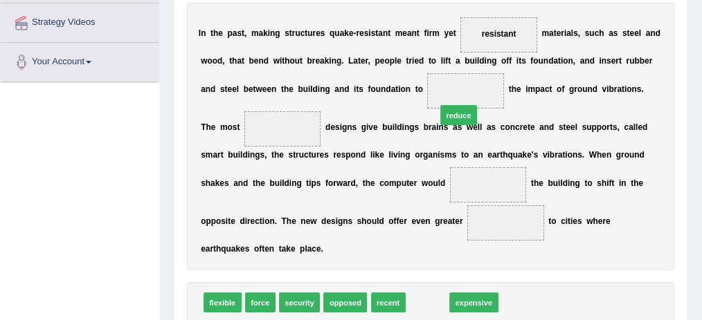
drag, startPoint x: 424, startPoint y: 304, endPoint x: 459, endPoint y: 80, distance: 226.3
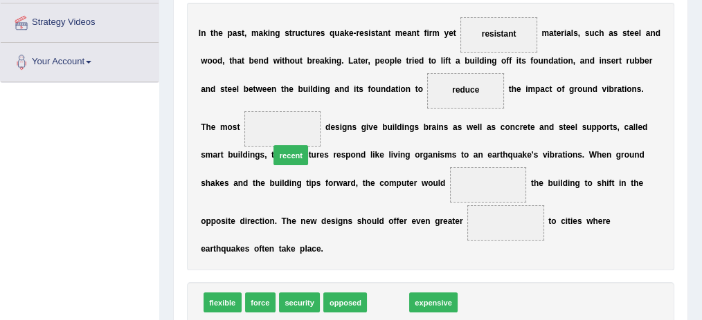
drag, startPoint x: 380, startPoint y: 296, endPoint x: 264, endPoint y: 120, distance: 210.7
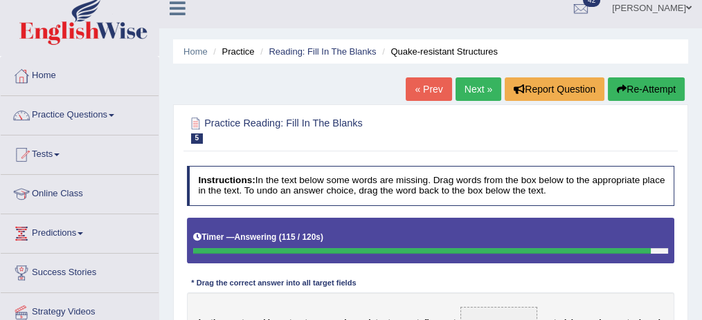
scroll to position [0, 0]
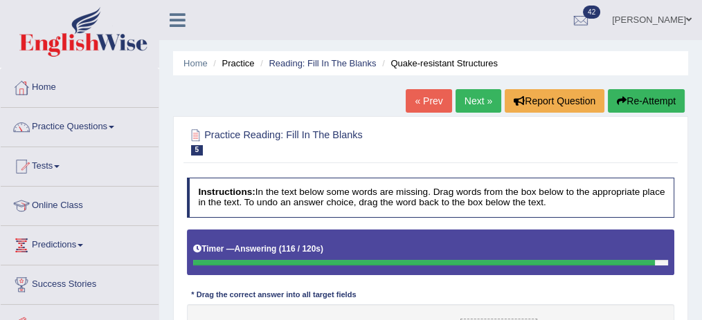
click at [659, 97] on button "Re-Attempt" at bounding box center [646, 101] width 77 height 24
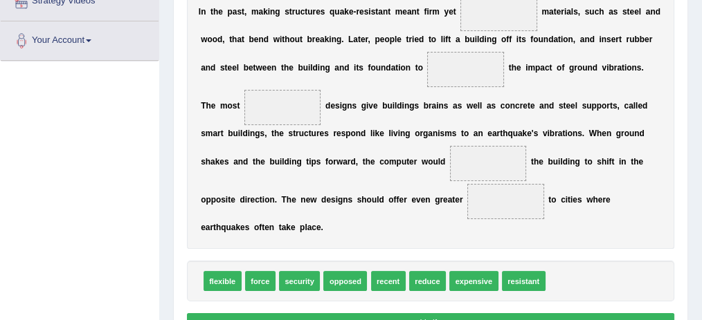
scroll to position [320, 0]
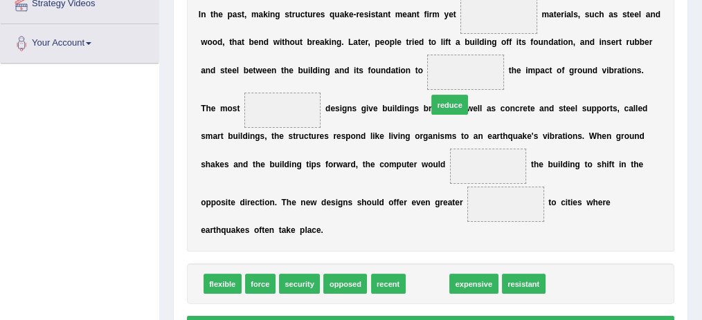
drag, startPoint x: 424, startPoint y: 277, endPoint x: 450, endPoint y: 66, distance: 211.9
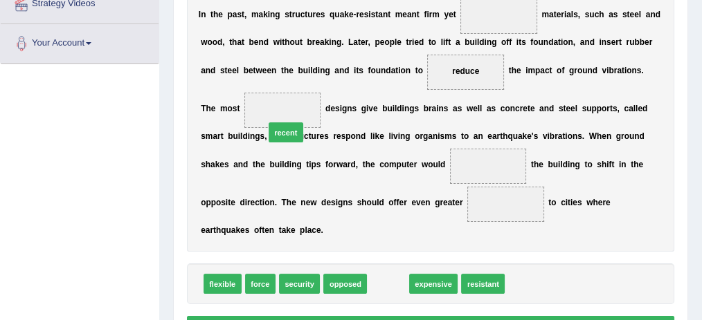
drag, startPoint x: 382, startPoint y: 282, endPoint x: 260, endPoint y: 104, distance: 215.5
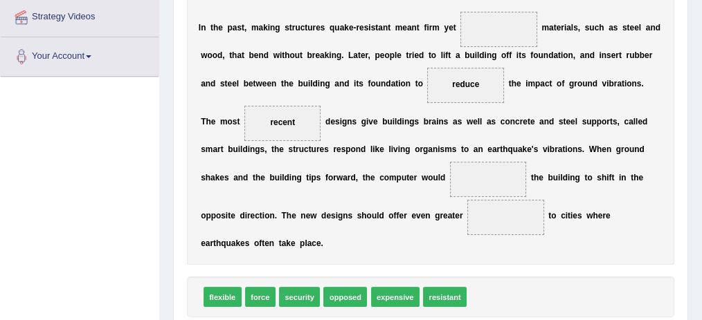
scroll to position [307, 0]
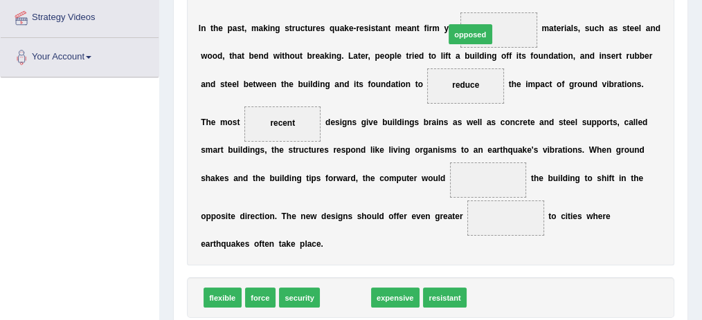
drag, startPoint x: 352, startPoint y: 300, endPoint x: 496, endPoint y: -21, distance: 352.8
drag, startPoint x: 340, startPoint y: 293, endPoint x: 486, endPoint y: 15, distance: 313.6
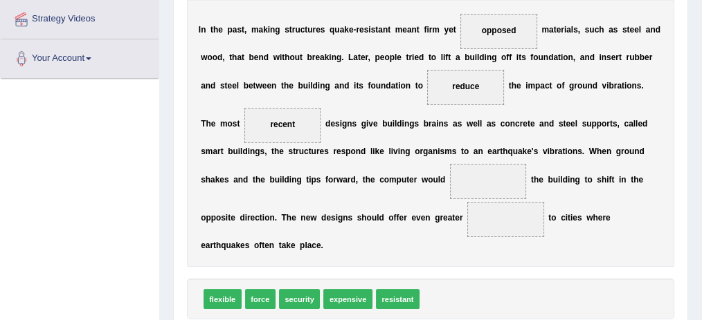
scroll to position [304, 0]
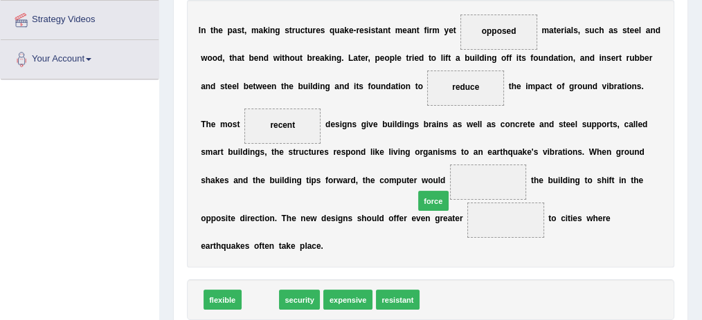
drag, startPoint x: 257, startPoint y: 295, endPoint x: 461, endPoint y: 179, distance: 234.3
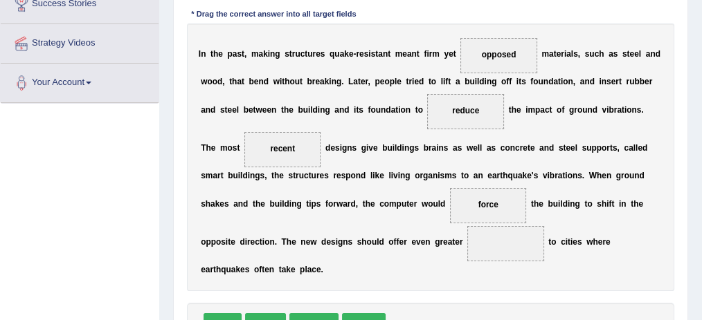
scroll to position [335, 0]
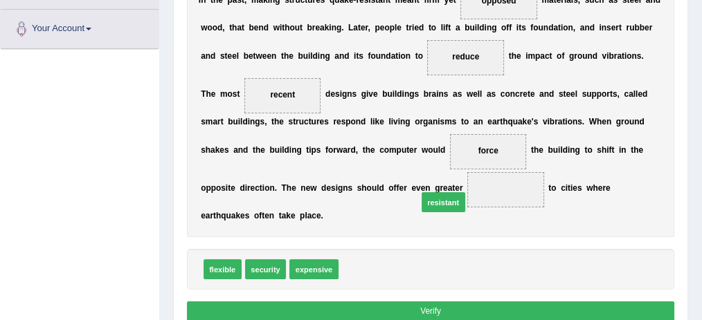
drag, startPoint x: 351, startPoint y: 266, endPoint x: 444, endPoint y: 188, distance: 121.7
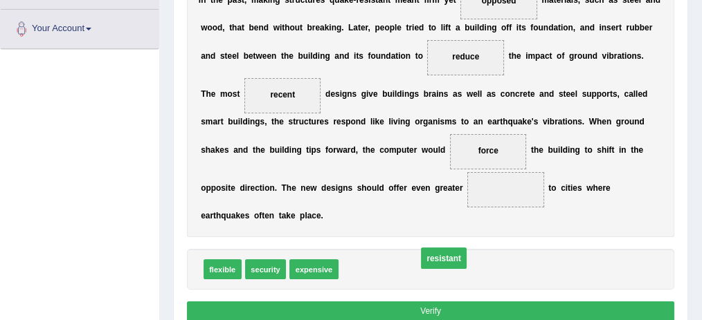
drag, startPoint x: 455, startPoint y: 189, endPoint x: 374, endPoint y: 274, distance: 117.5
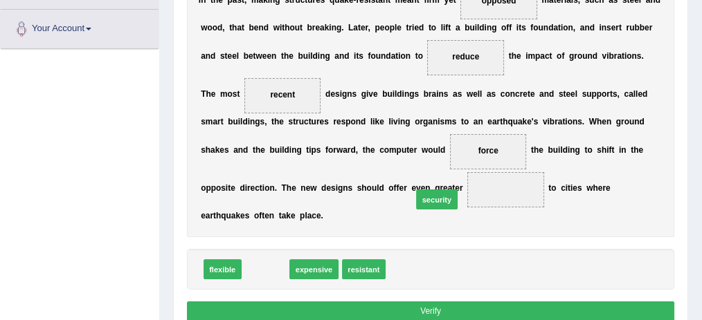
drag, startPoint x: 266, startPoint y: 266, endPoint x: 468, endPoint y: 184, distance: 217.6
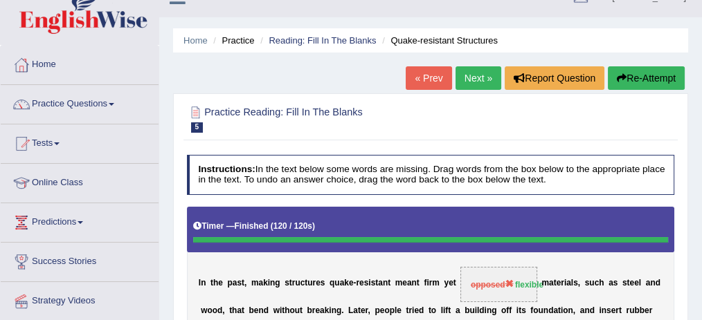
scroll to position [0, 0]
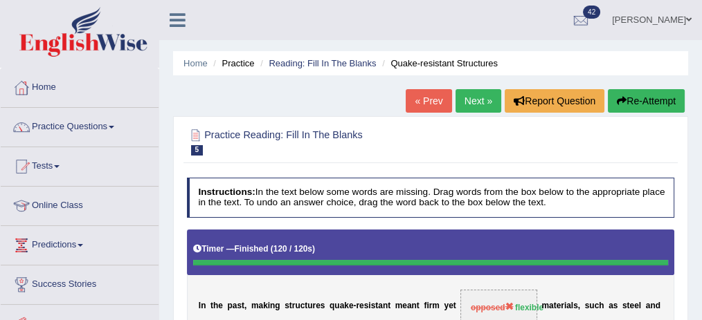
click at [470, 101] on link "Next »" at bounding box center [478, 101] width 46 height 24
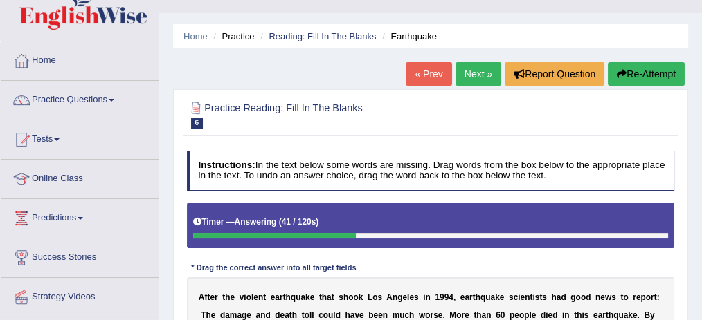
scroll to position [26, 0]
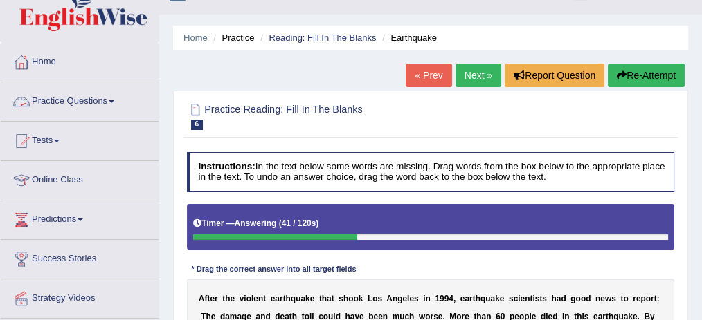
click at [100, 101] on link "Practice Questions" at bounding box center [80, 99] width 158 height 35
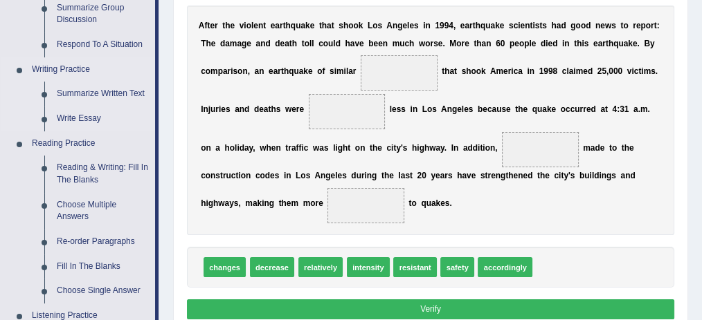
scroll to position [349, 0]
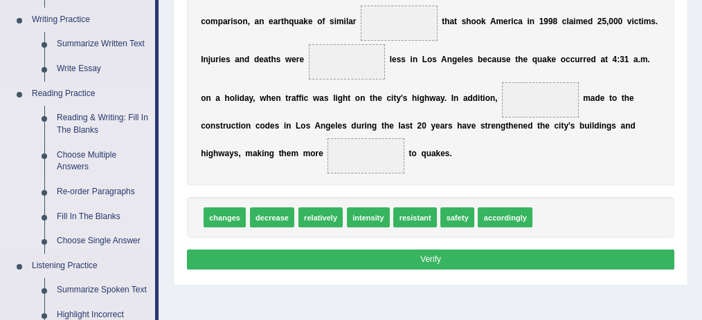
click at [131, 116] on link "Reading & Writing: Fill In The Blanks" at bounding box center [103, 124] width 104 height 37
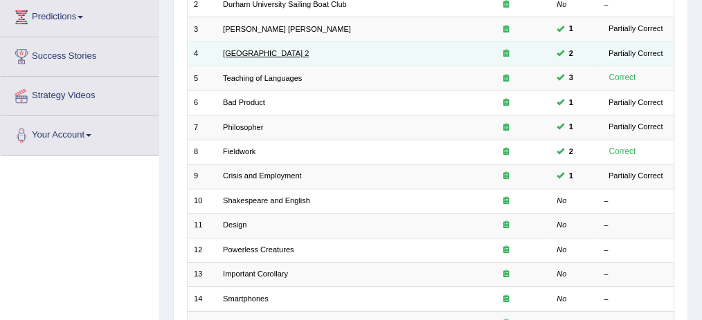
scroll to position [230, 0]
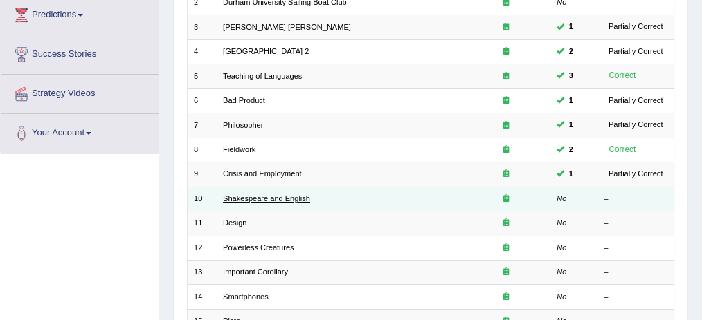
click at [283, 194] on link "Shakespeare and English" at bounding box center [266, 198] width 87 height 8
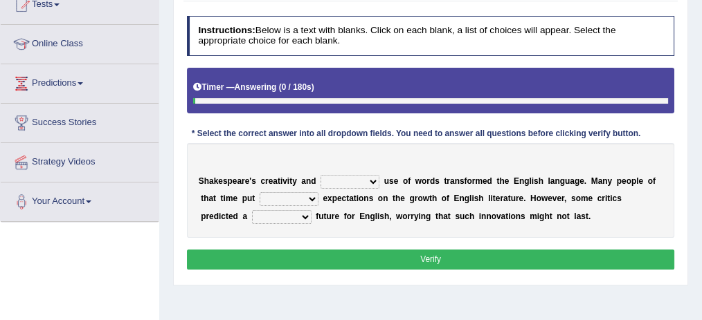
scroll to position [184, 0]
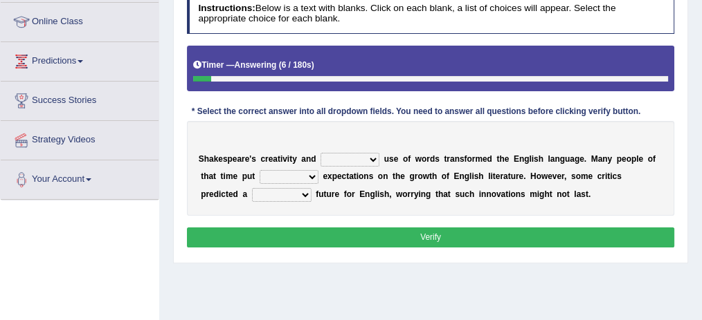
click at [364, 157] on select "idealized intensive fancied inventive" at bounding box center [349, 160] width 59 height 14
select select "idealized"
click at [320, 153] on select "idealized intensive fancied inventive" at bounding box center [349, 160] width 59 height 14
click at [304, 175] on select "wide much high more" at bounding box center [288, 177] width 59 height 14
select select "high"
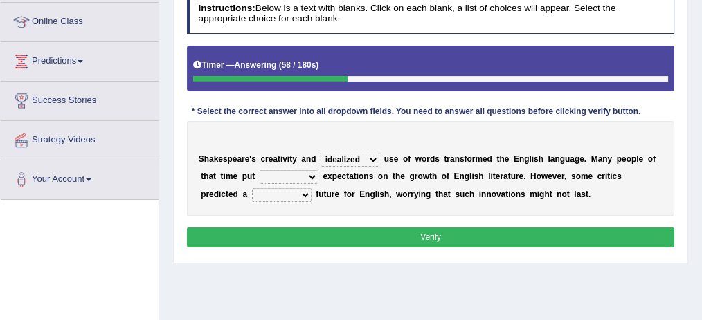
click at [259, 170] on select "wide much high more" at bounding box center [288, 177] width 59 height 14
click at [267, 197] on select "monetary promising irresistible daunting" at bounding box center [282, 195] width 60 height 14
select select "daunting"
click at [252, 188] on select "monetary promising irresistible daunting" at bounding box center [282, 195] width 60 height 14
click at [266, 190] on select "monetary promising irresistible daunting" at bounding box center [282, 195] width 60 height 14
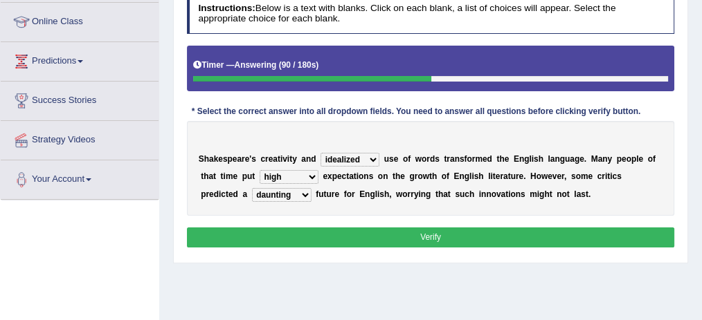
click at [374, 235] on button "Verify" at bounding box center [431, 238] width 488 height 20
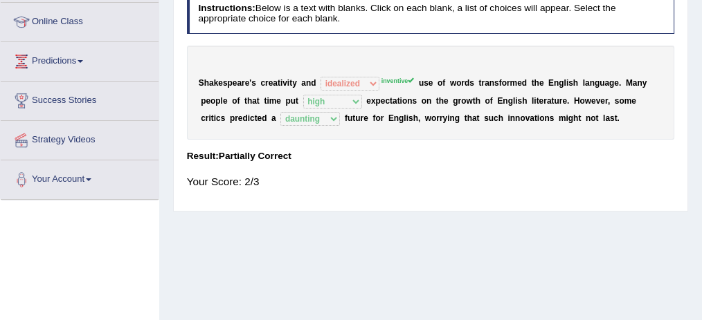
scroll to position [138, 0]
